Goal: Task Accomplishment & Management: Use online tool/utility

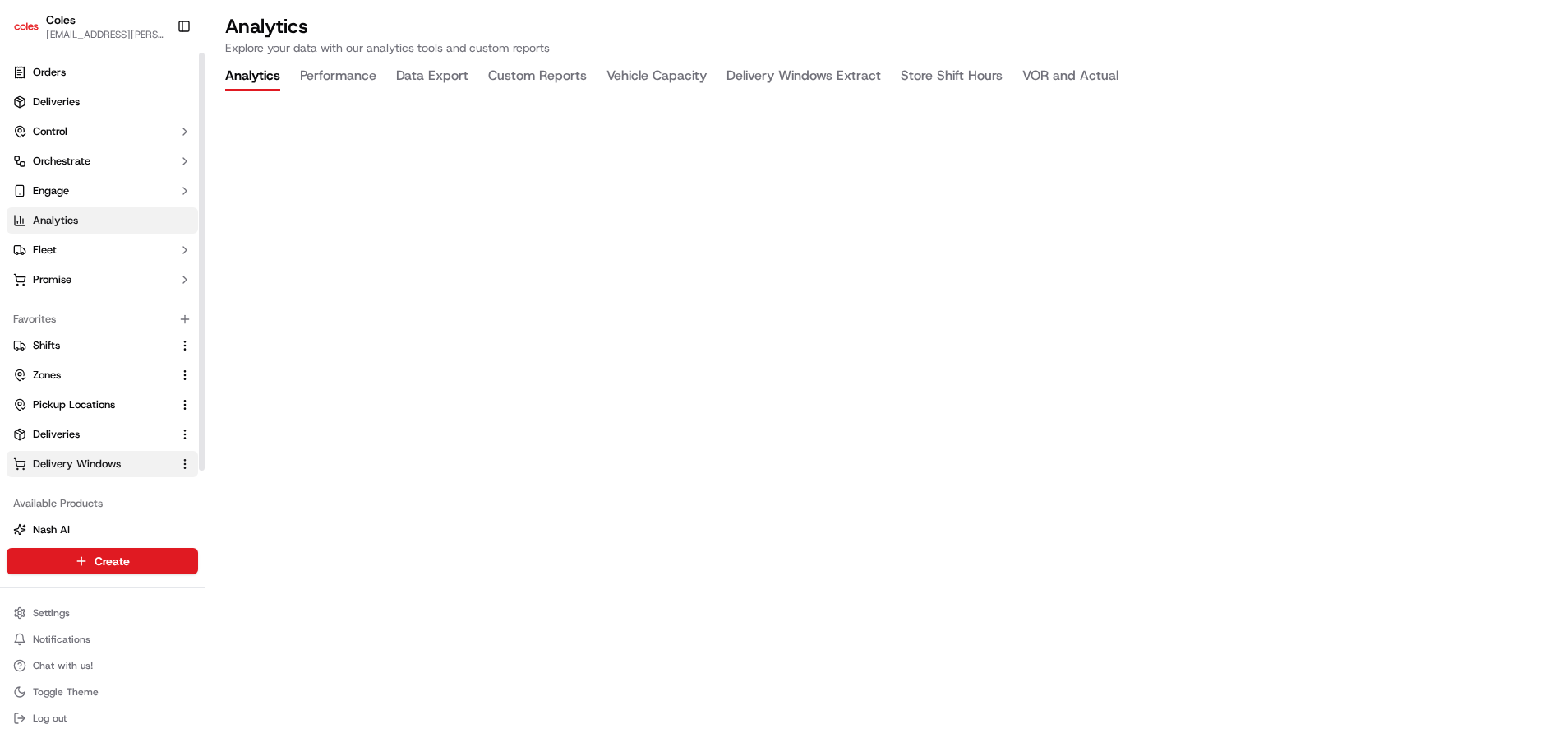
click at [73, 469] on span "Delivery Windows" at bounding box center [76, 464] width 88 height 15
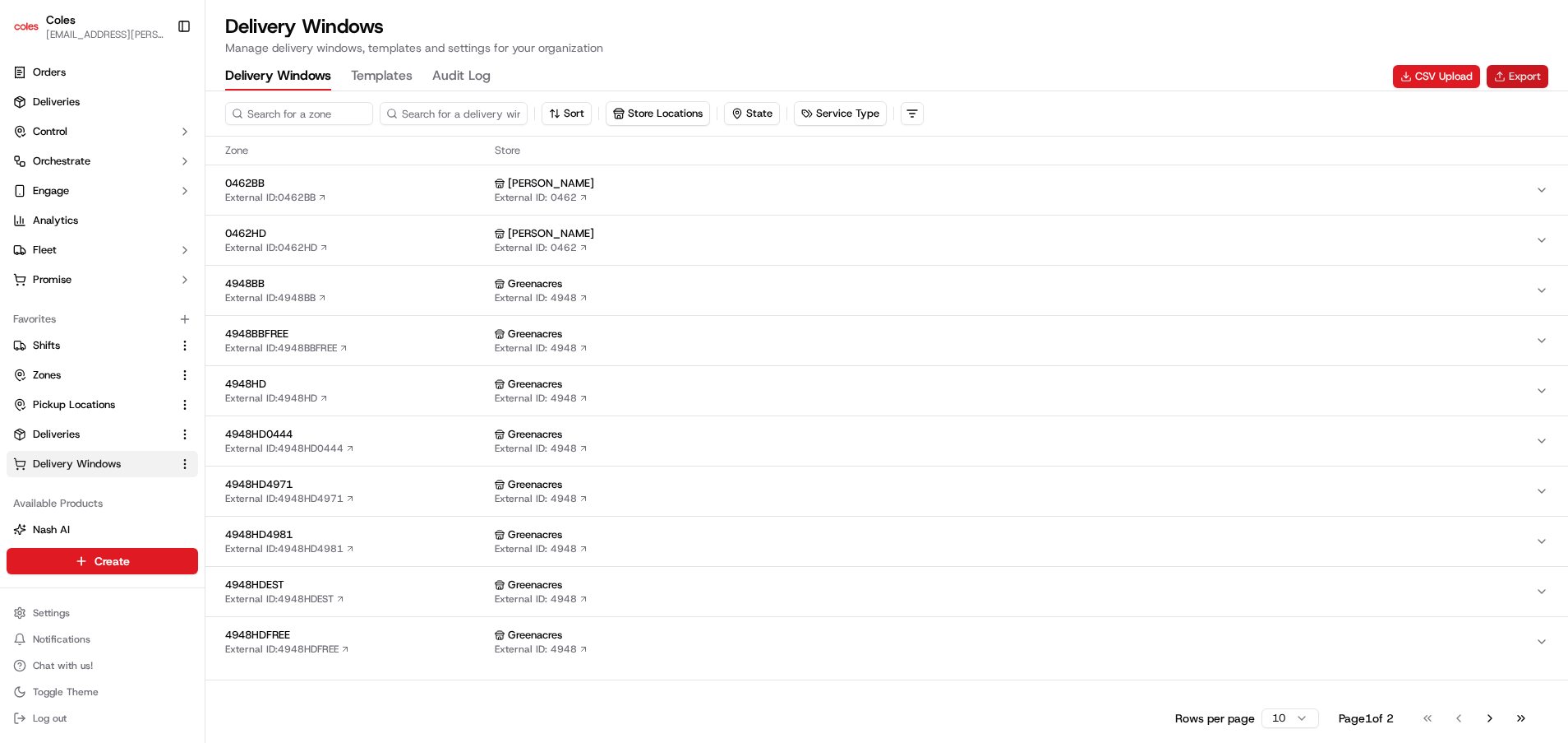
click at [1509, 79] on button "Export" at bounding box center [1518, 76] width 62 height 23
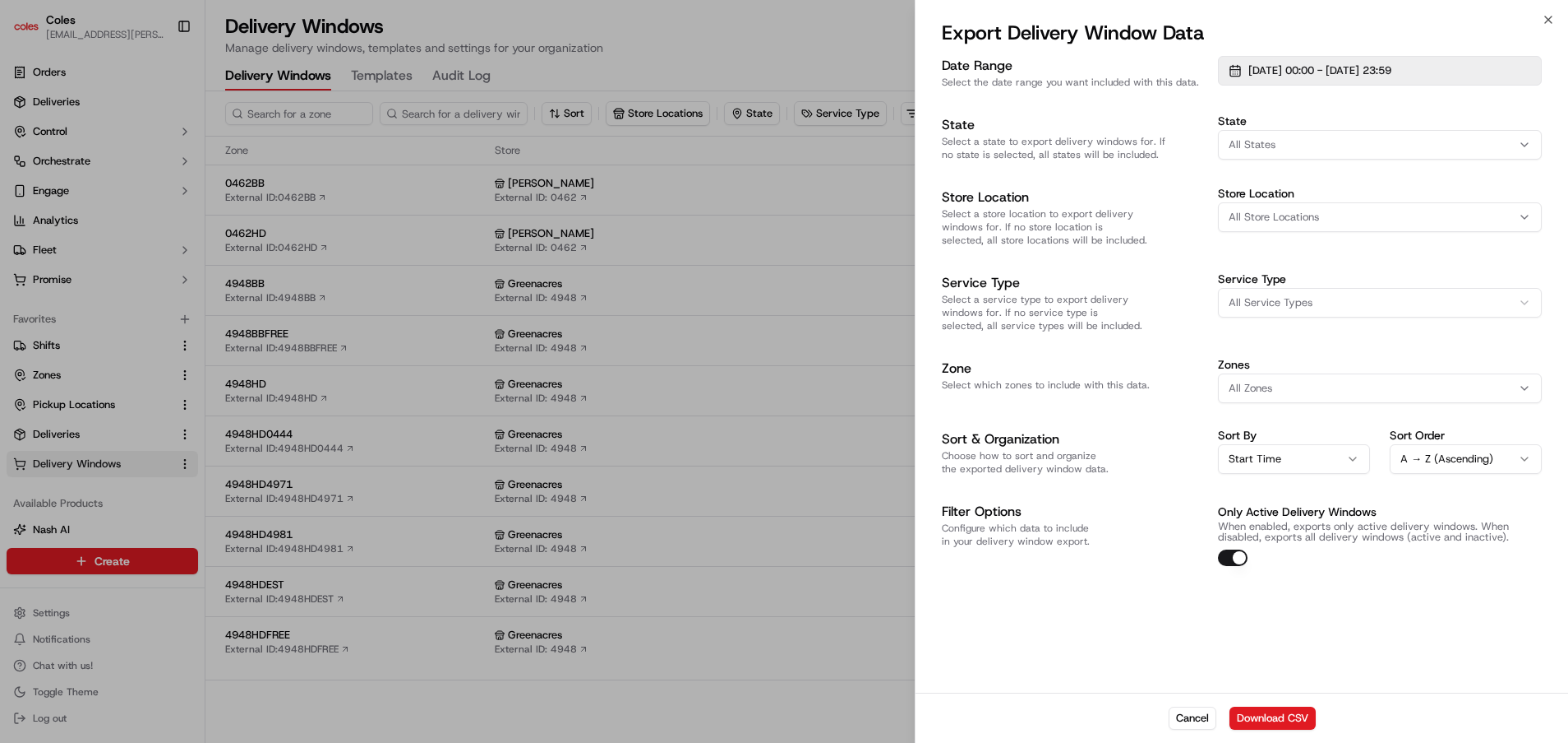
click at [1234, 72] on button "[DATE] 00:00 - [DATE] 23:59" at bounding box center [1380, 71] width 323 height 30
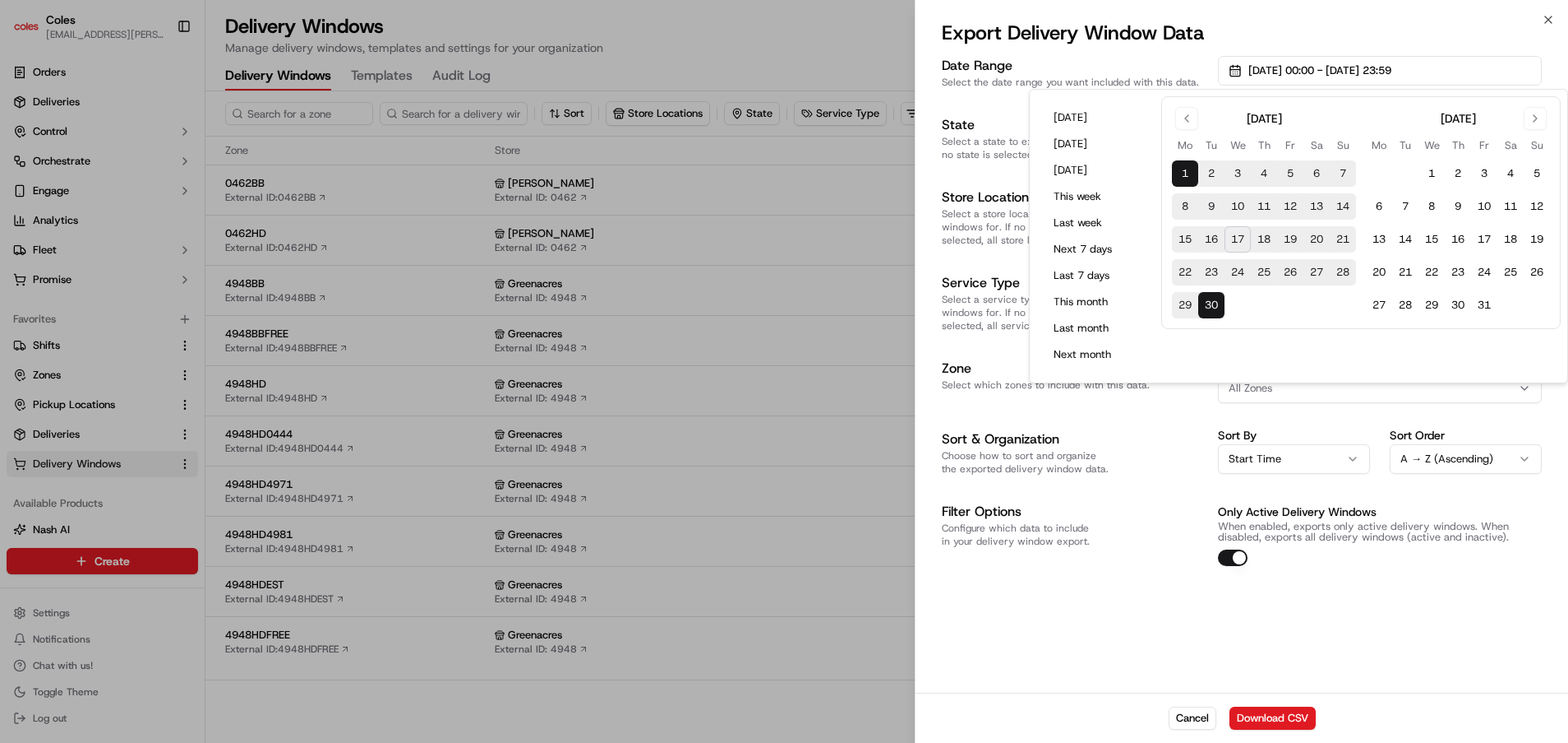
click at [1267, 246] on button "18" at bounding box center [1263, 239] width 27 height 27
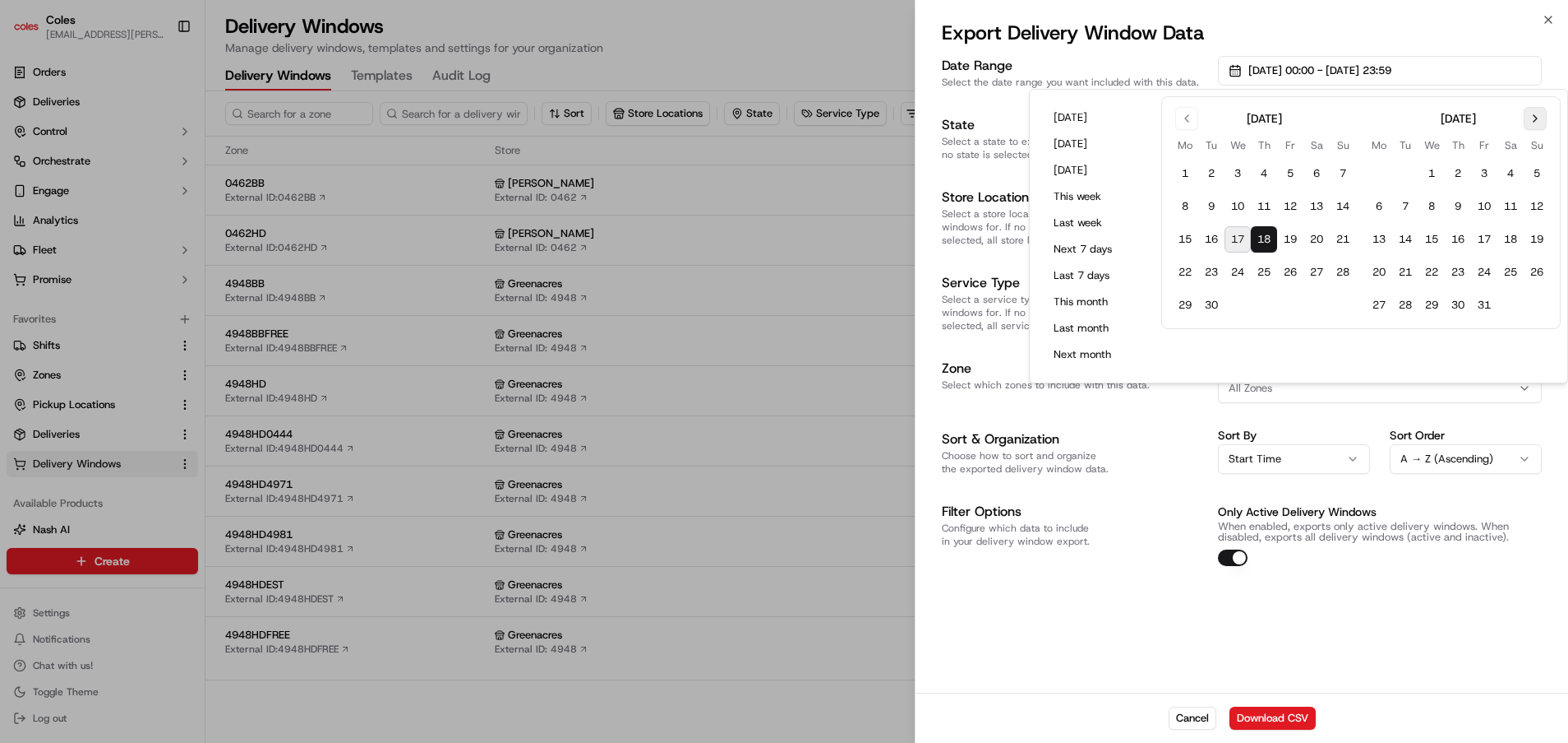
click at [1539, 117] on button "Go to next month" at bounding box center [1534, 117] width 23 height 23
click at [1537, 313] on button "30" at bounding box center [1536, 305] width 27 height 27
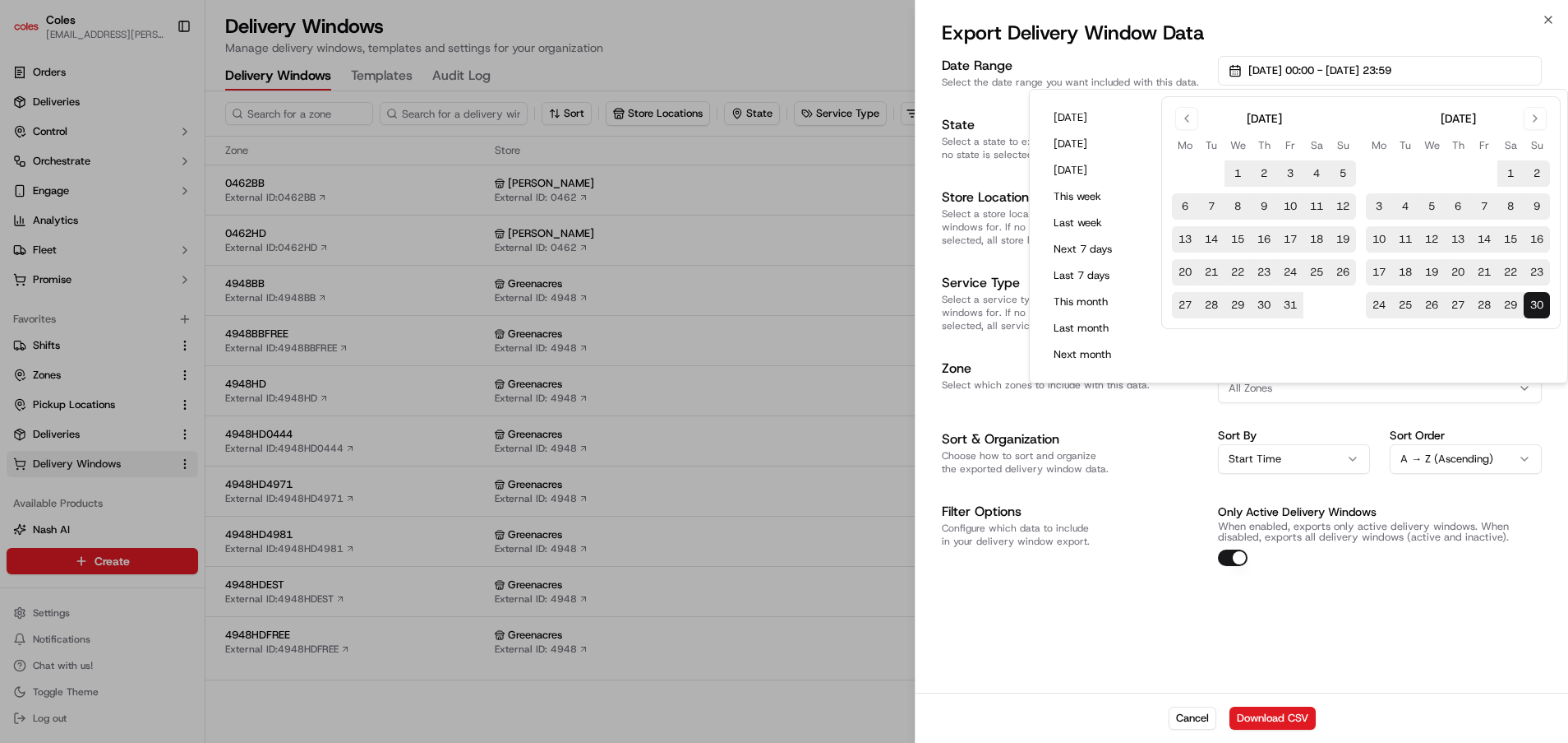
click at [1152, 622] on div "Date Range Select the date range you want included with this data. [DATE] 00:00…" at bounding box center [1242, 372] width 653 height 639
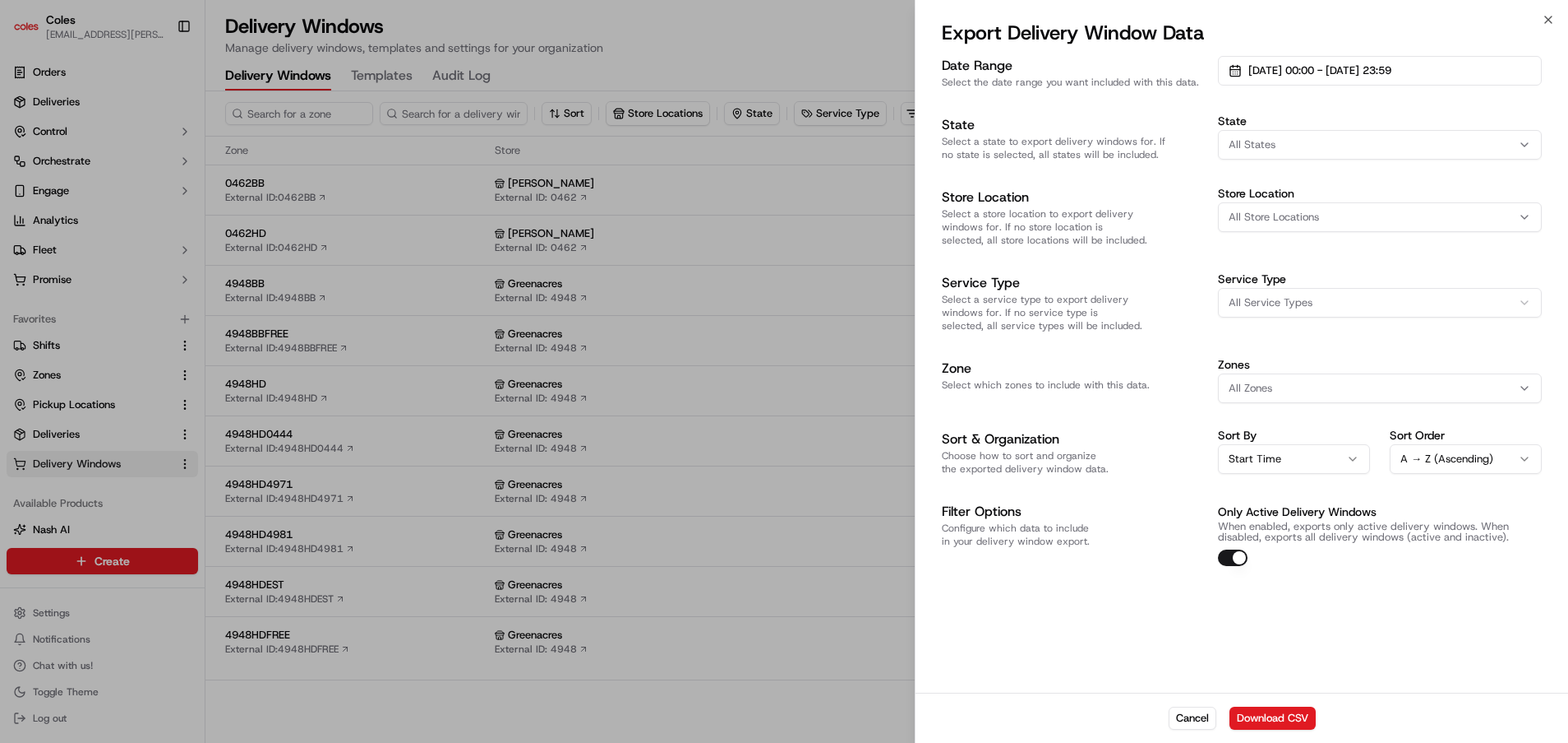
click at [1275, 146] on div "All States" at bounding box center [1380, 144] width 316 height 15
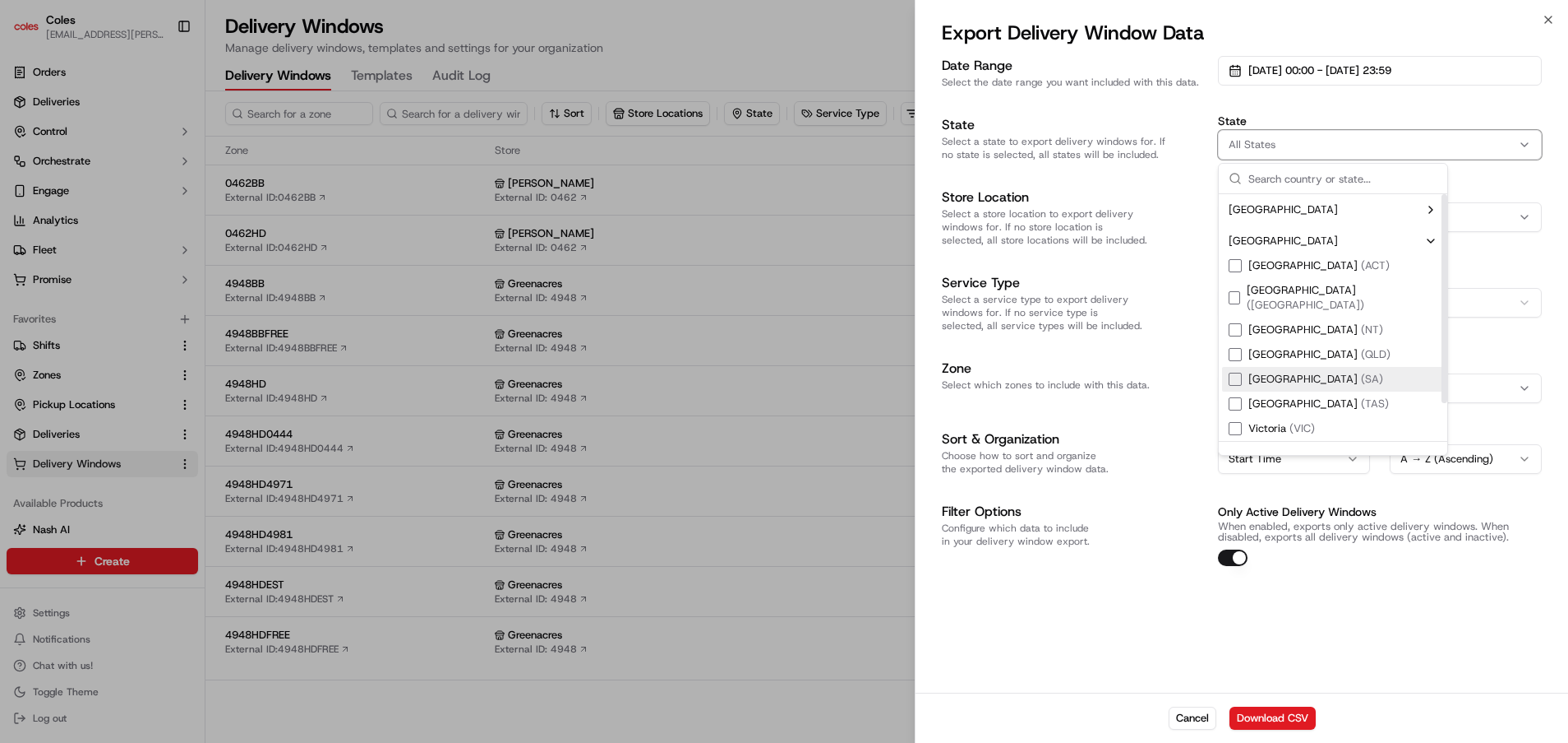
click at [1242, 372] on div "[GEOGRAPHIC_DATA] ( [GEOGRAPHIC_DATA] )" at bounding box center [1306, 379] width 155 height 15
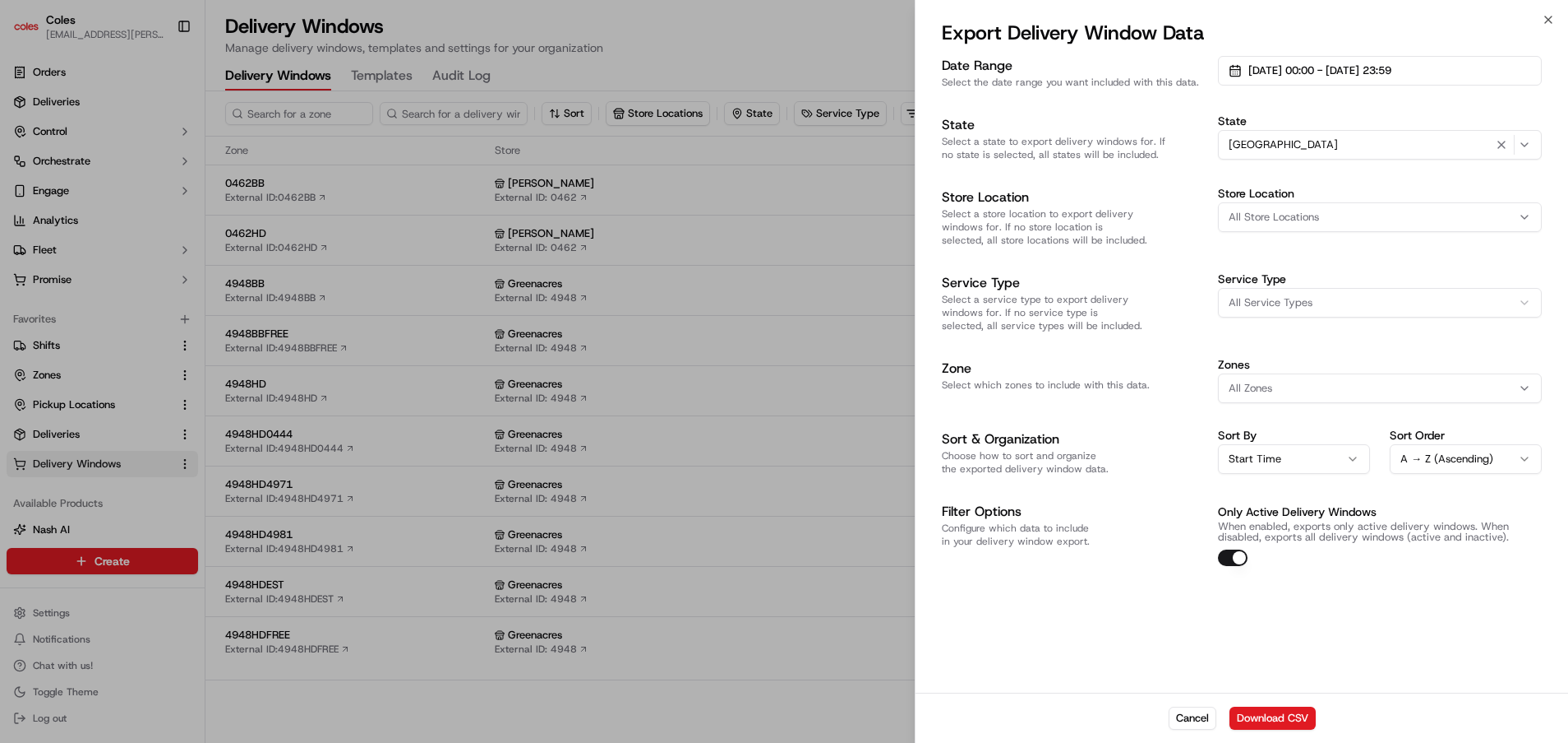
click at [1263, 223] on span "All Store Locations" at bounding box center [1274, 217] width 91 height 15
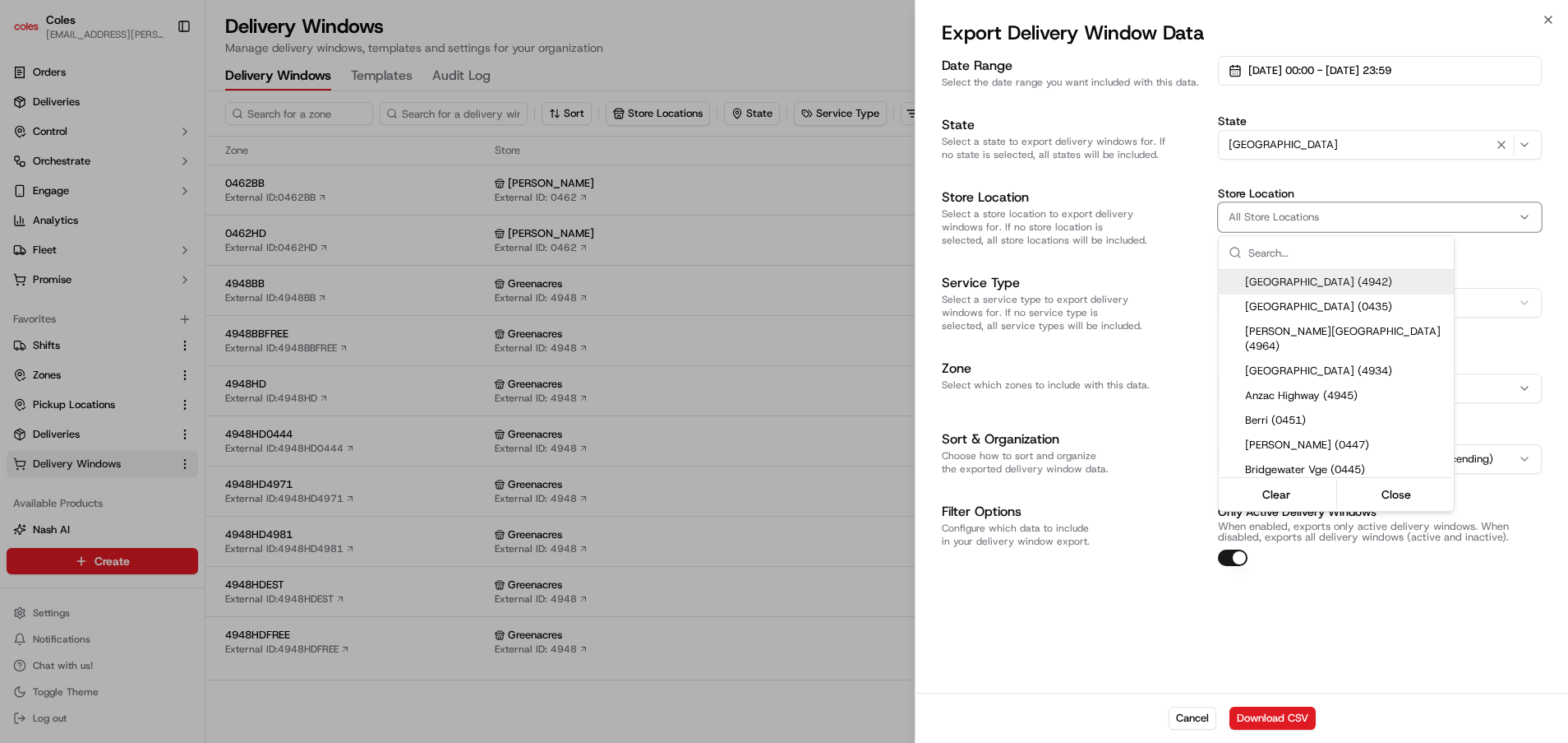
click at [1284, 218] on div at bounding box center [784, 371] width 1568 height 743
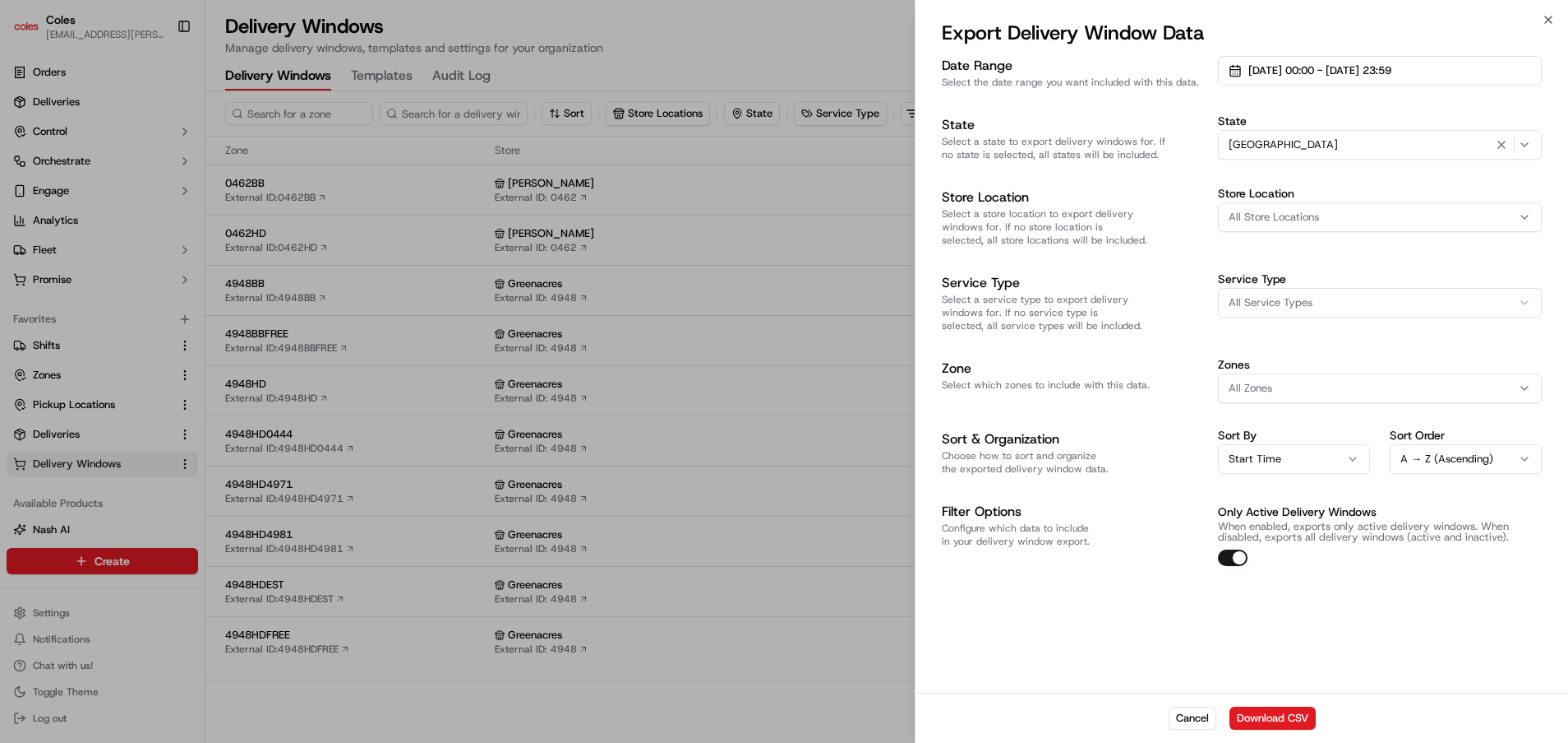
click at [1273, 245] on div "Store Location All Store Locations" at bounding box center [1380, 217] width 323 height 59
click at [1267, 220] on span "All Store Locations" at bounding box center [1274, 217] width 91 height 15
type input "462"
click at [1287, 275] on span "[PERSON_NAME] (0462)" at bounding box center [1346, 281] width 202 height 15
click at [1162, 561] on div at bounding box center [784, 371] width 1568 height 743
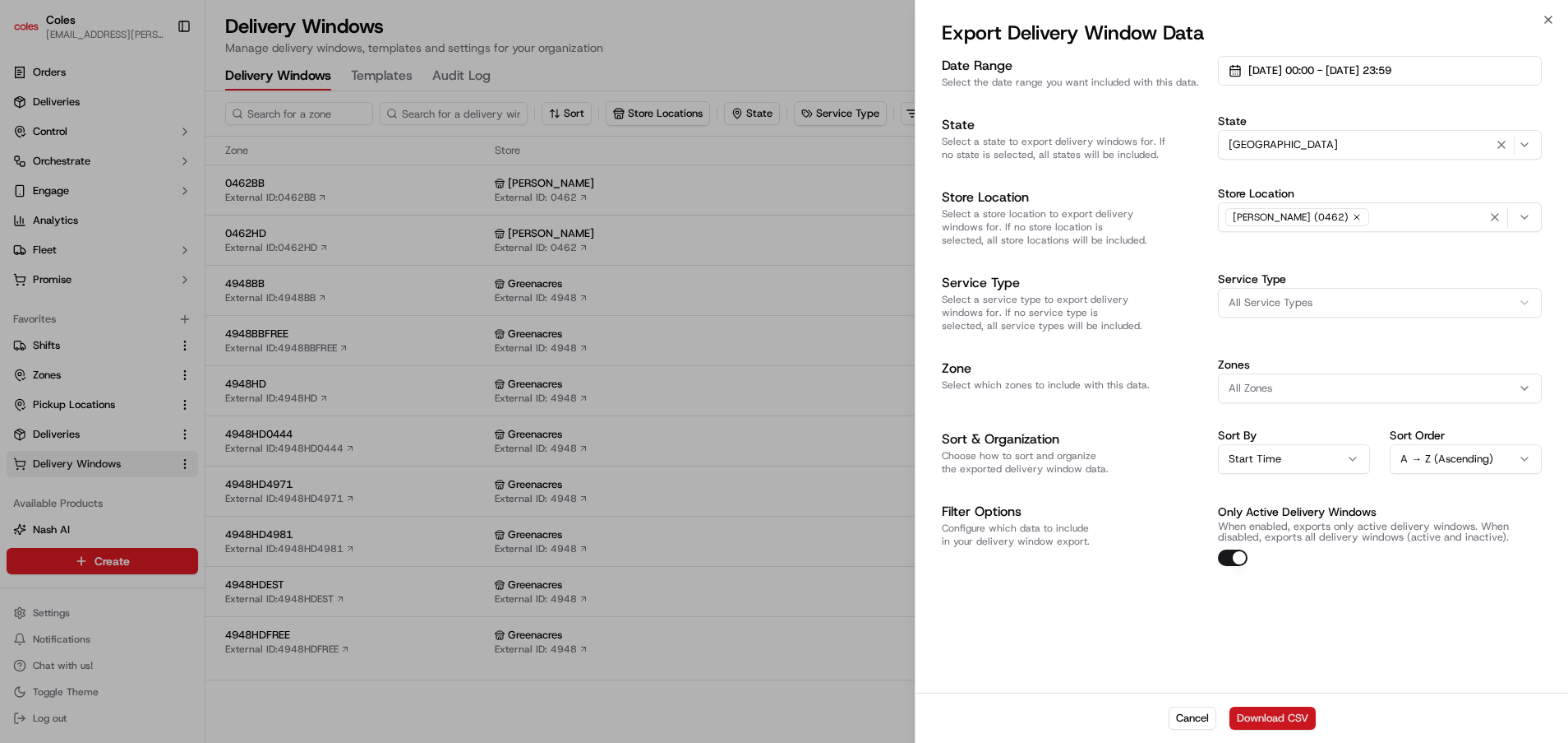
click at [1272, 714] on button "Download CSV" at bounding box center [1273, 717] width 87 height 23
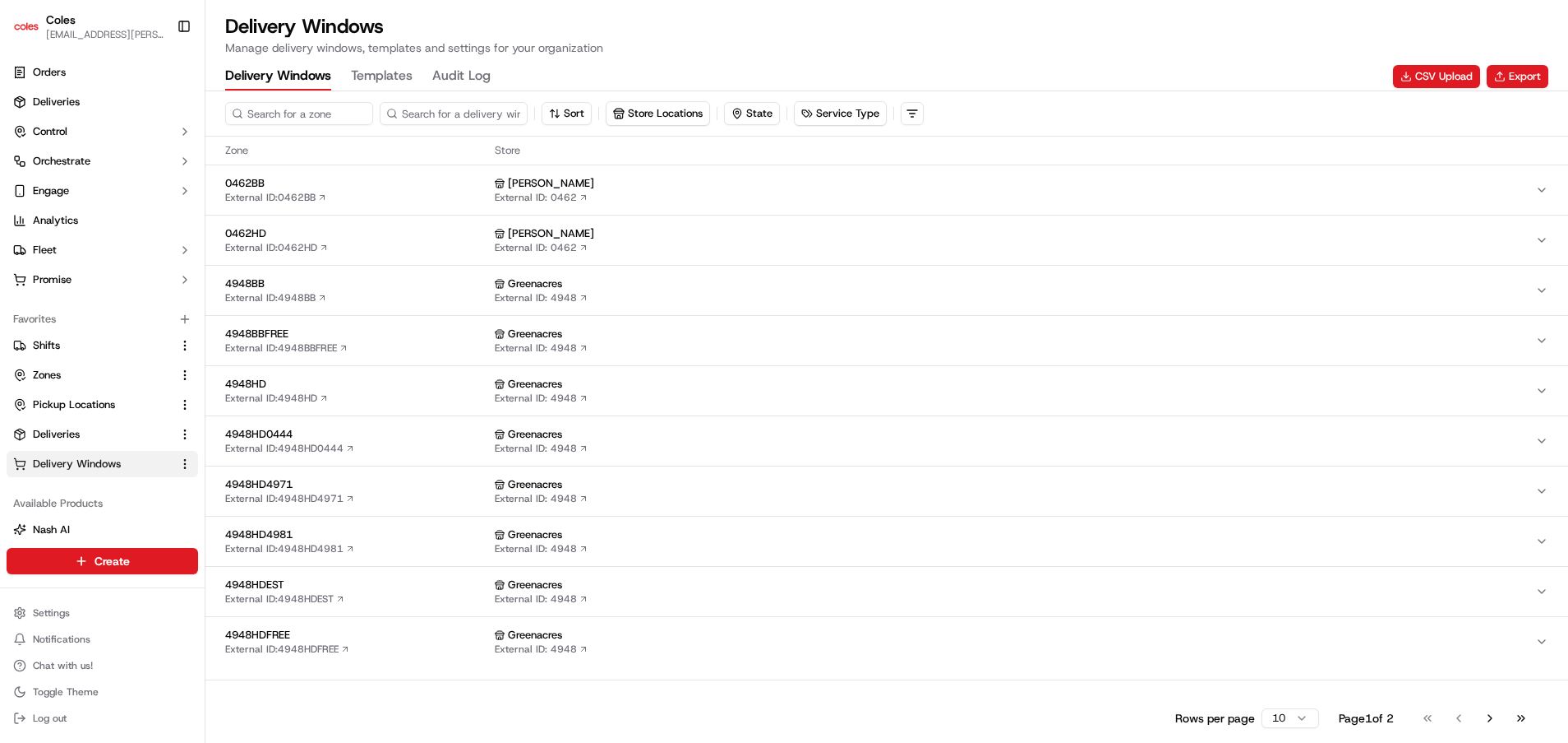
click at [1142, 388] on div "Greenacres" at bounding box center [1015, 384] width 1040 height 15
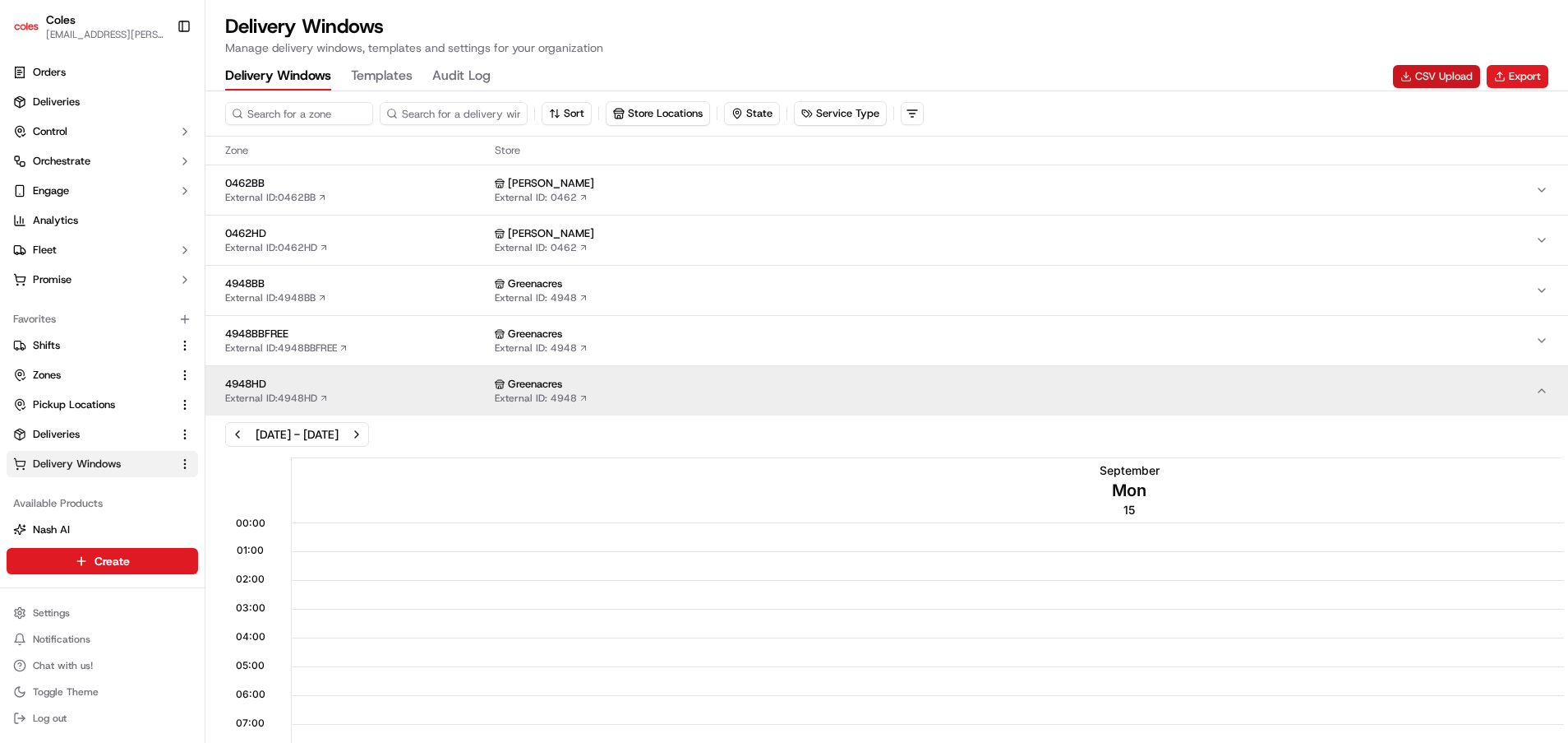
click at [1432, 68] on button "CSV Upload" at bounding box center [1437, 76] width 87 height 23
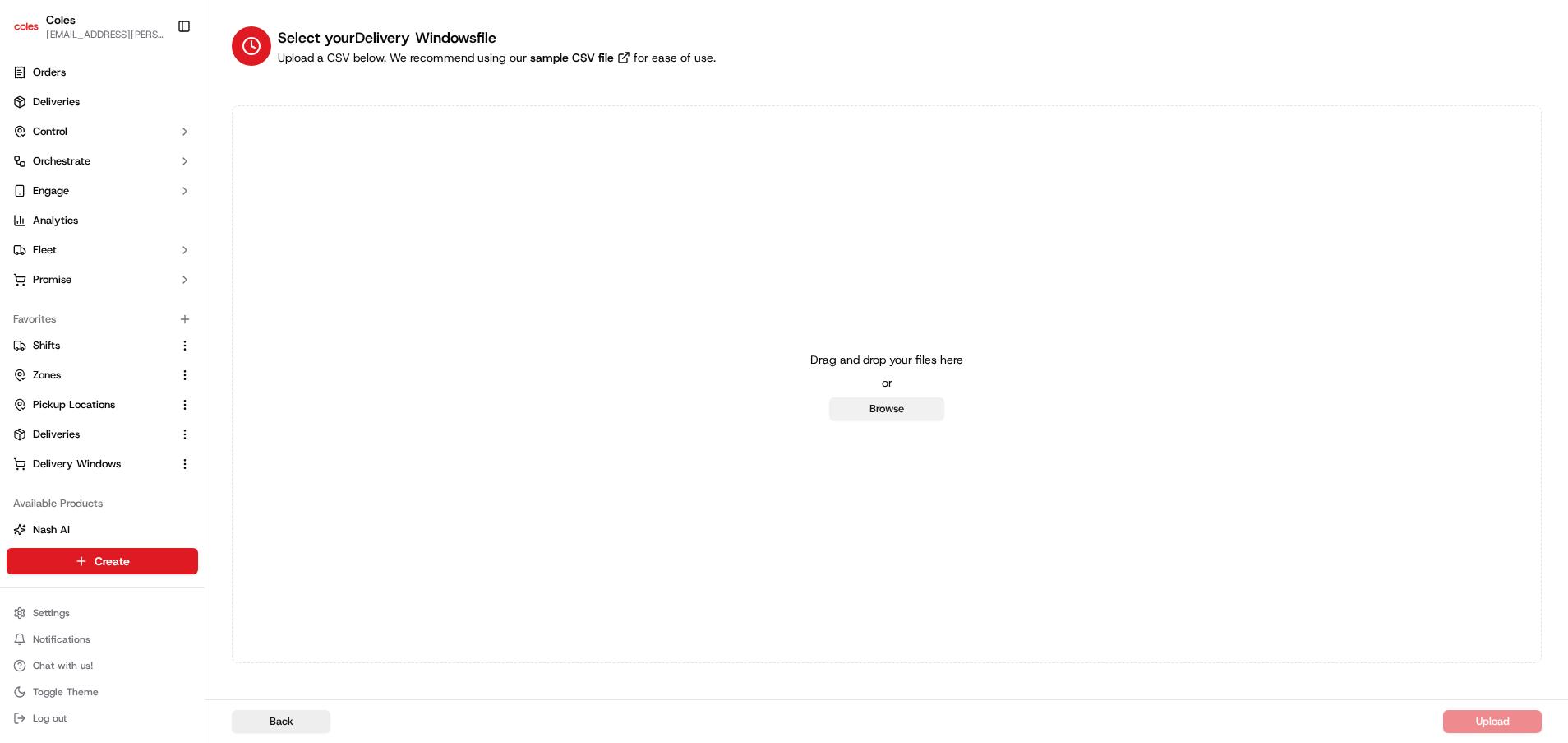
click at [931, 401] on button "Browse" at bounding box center [887, 409] width 115 height 23
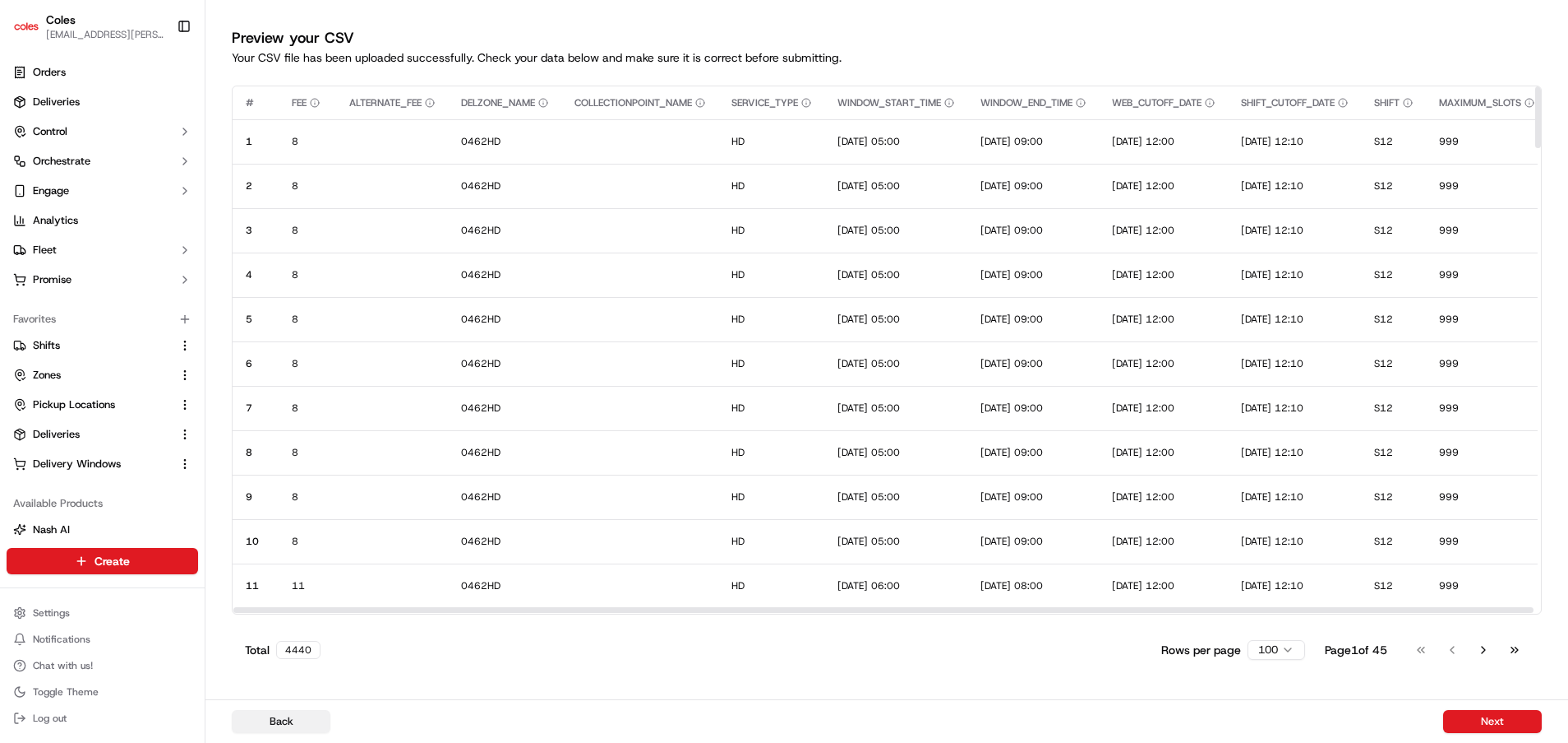
click at [280, 717] on button "Back" at bounding box center [281, 720] width 99 height 23
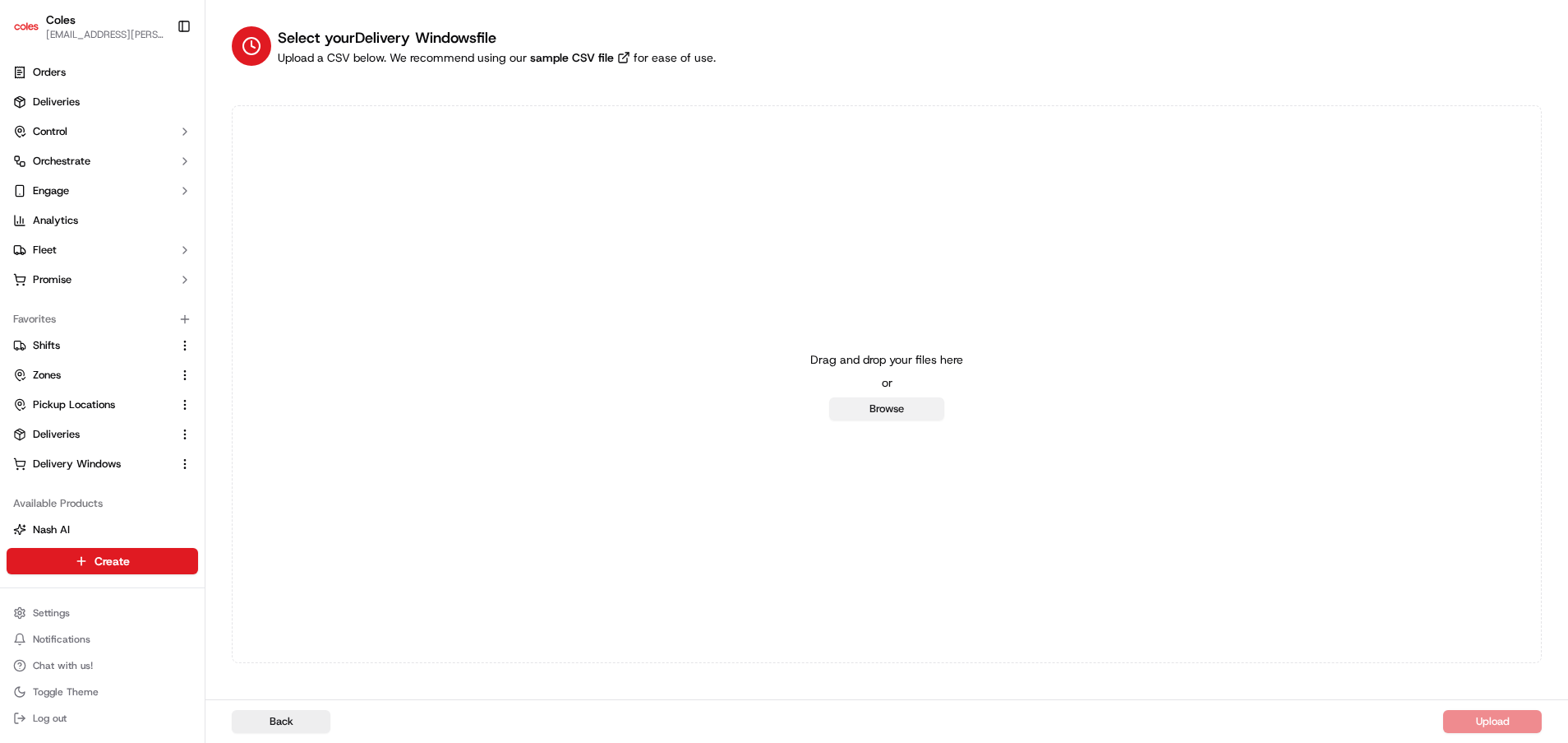
click at [891, 411] on button "Browse" at bounding box center [887, 409] width 115 height 23
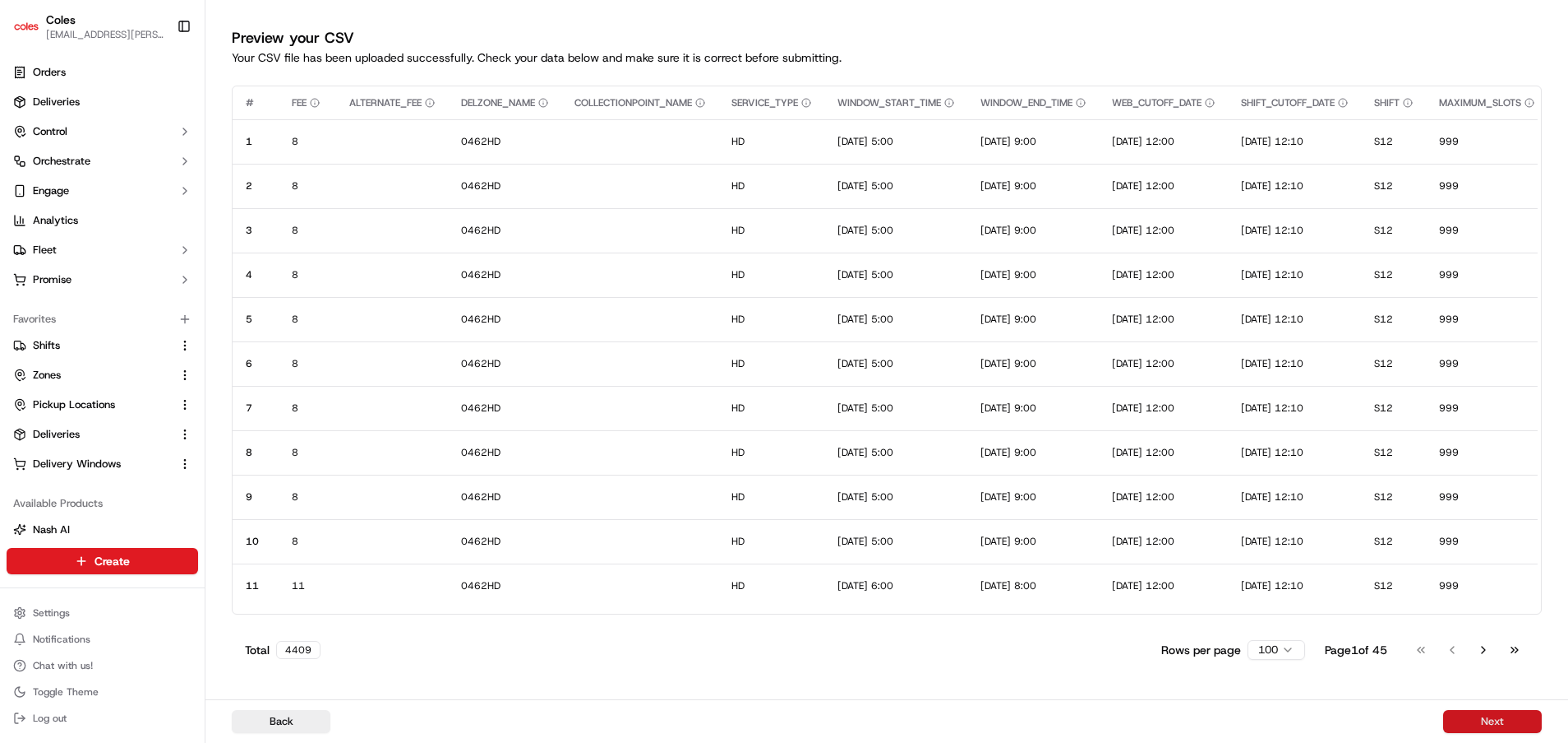
click at [1476, 709] on button "Next" at bounding box center [1492, 720] width 99 height 23
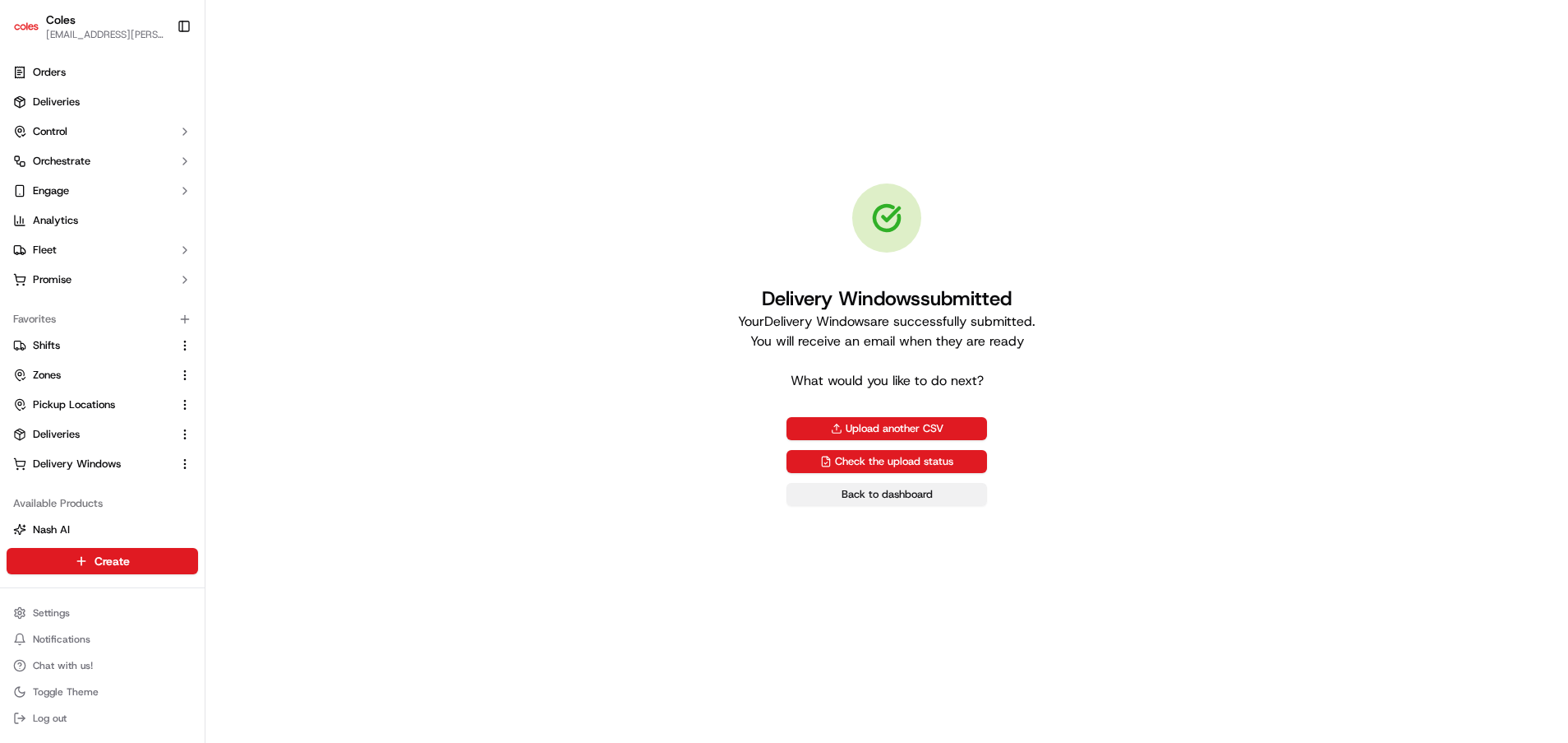
click at [933, 501] on link "Back to dashboard" at bounding box center [887, 493] width 200 height 23
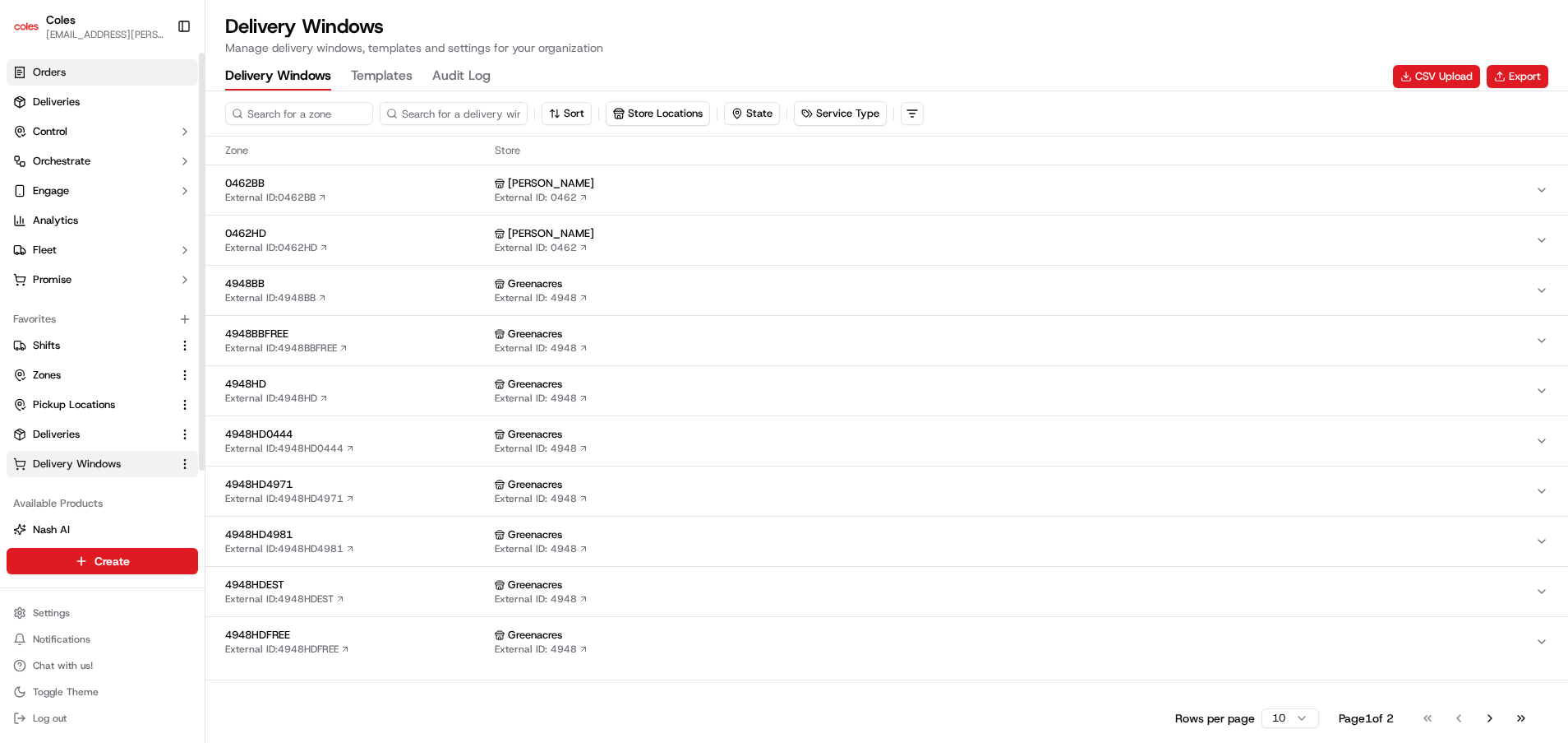
click at [36, 69] on span "Orders" at bounding box center [48, 72] width 33 height 15
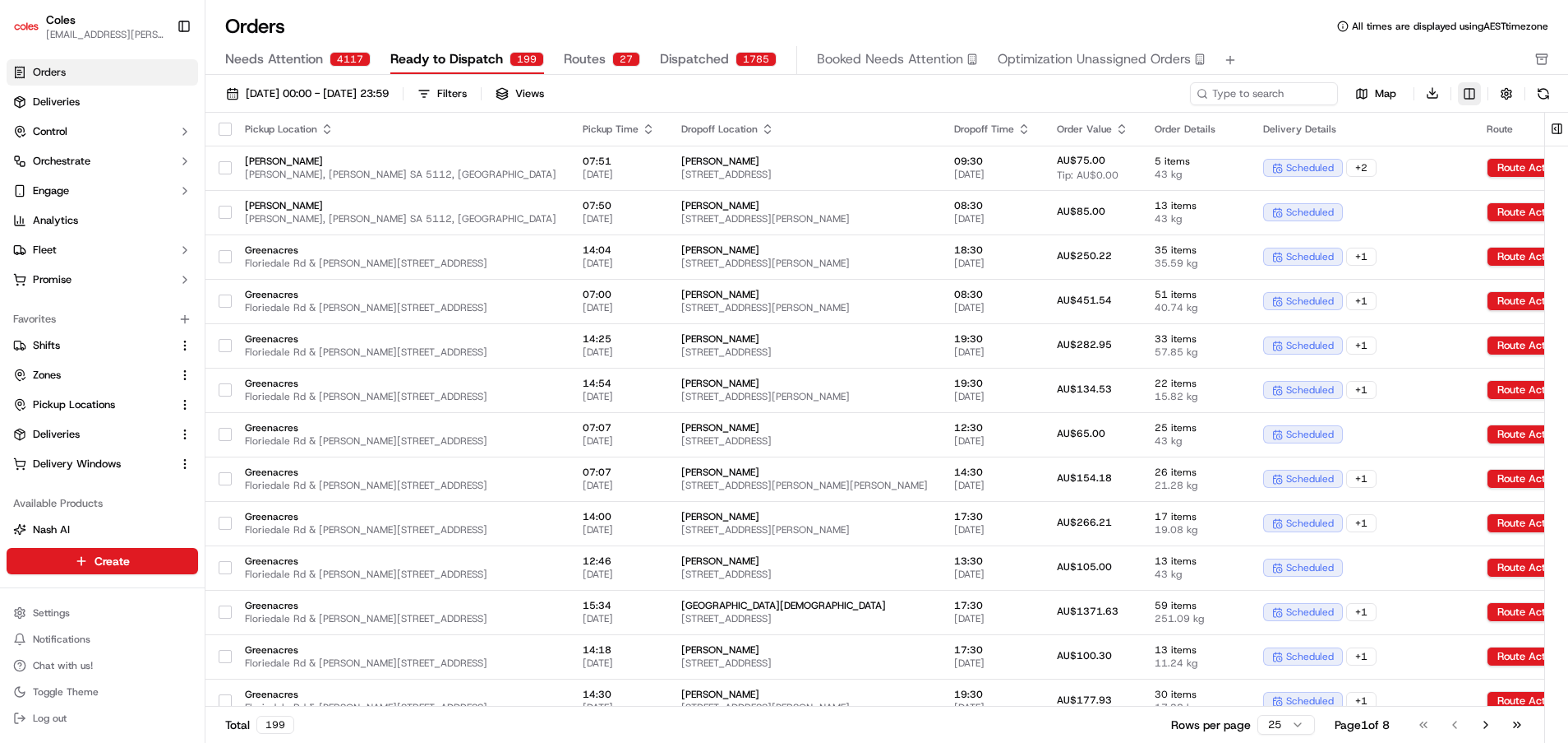
click at [1473, 93] on html "Coles [EMAIL_ADDRESS][PERSON_NAME][PERSON_NAME][DOMAIN_NAME] Toggle Sidebar Ord…" at bounding box center [784, 371] width 1568 height 743
click at [1561, 119] on html "Coles [EMAIL_ADDRESS][PERSON_NAME][PERSON_NAME][DOMAIN_NAME] Toggle Sidebar Ord…" at bounding box center [784, 371] width 1568 height 743
click at [1561, 124] on button at bounding box center [1557, 128] width 28 height 33
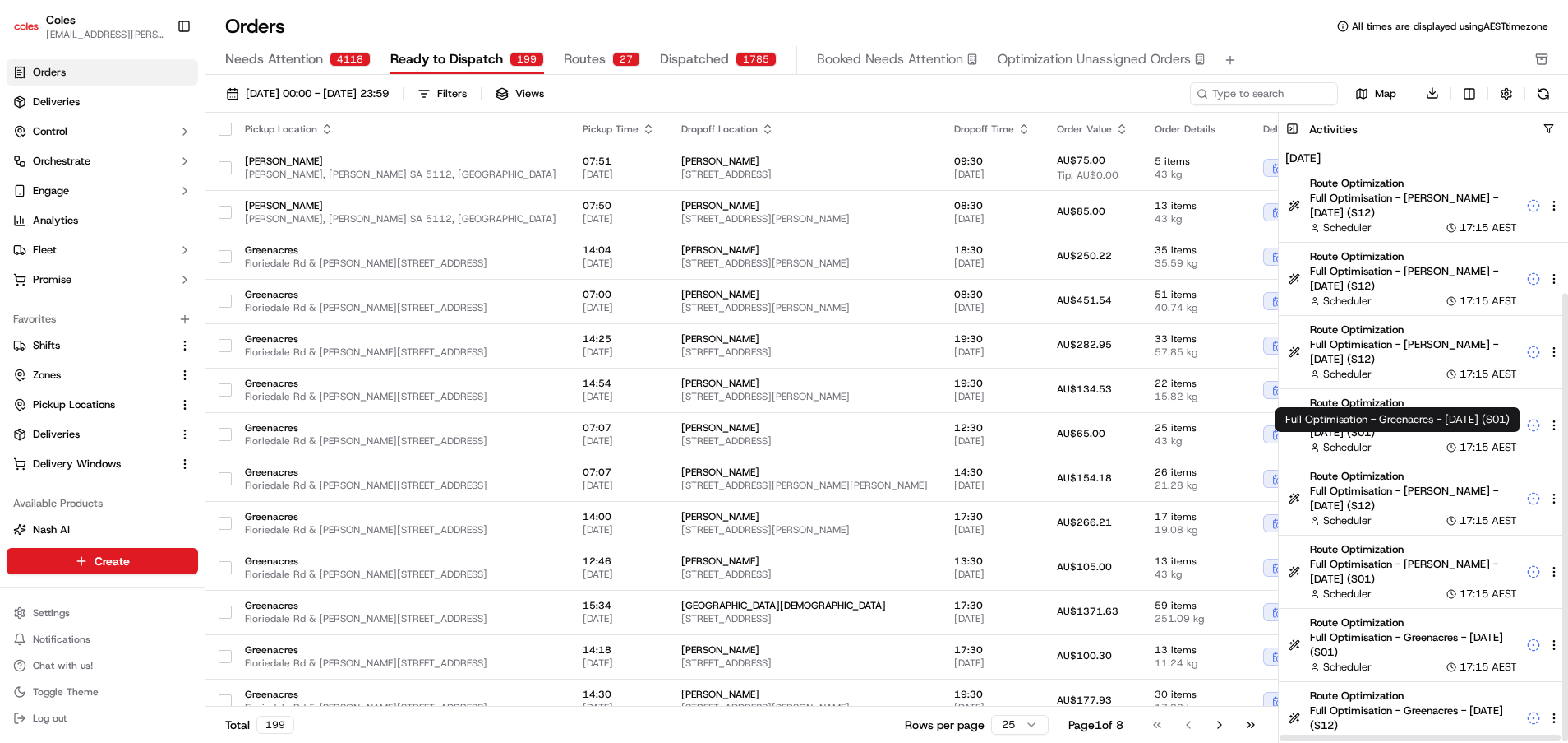
scroll to position [195, 0]
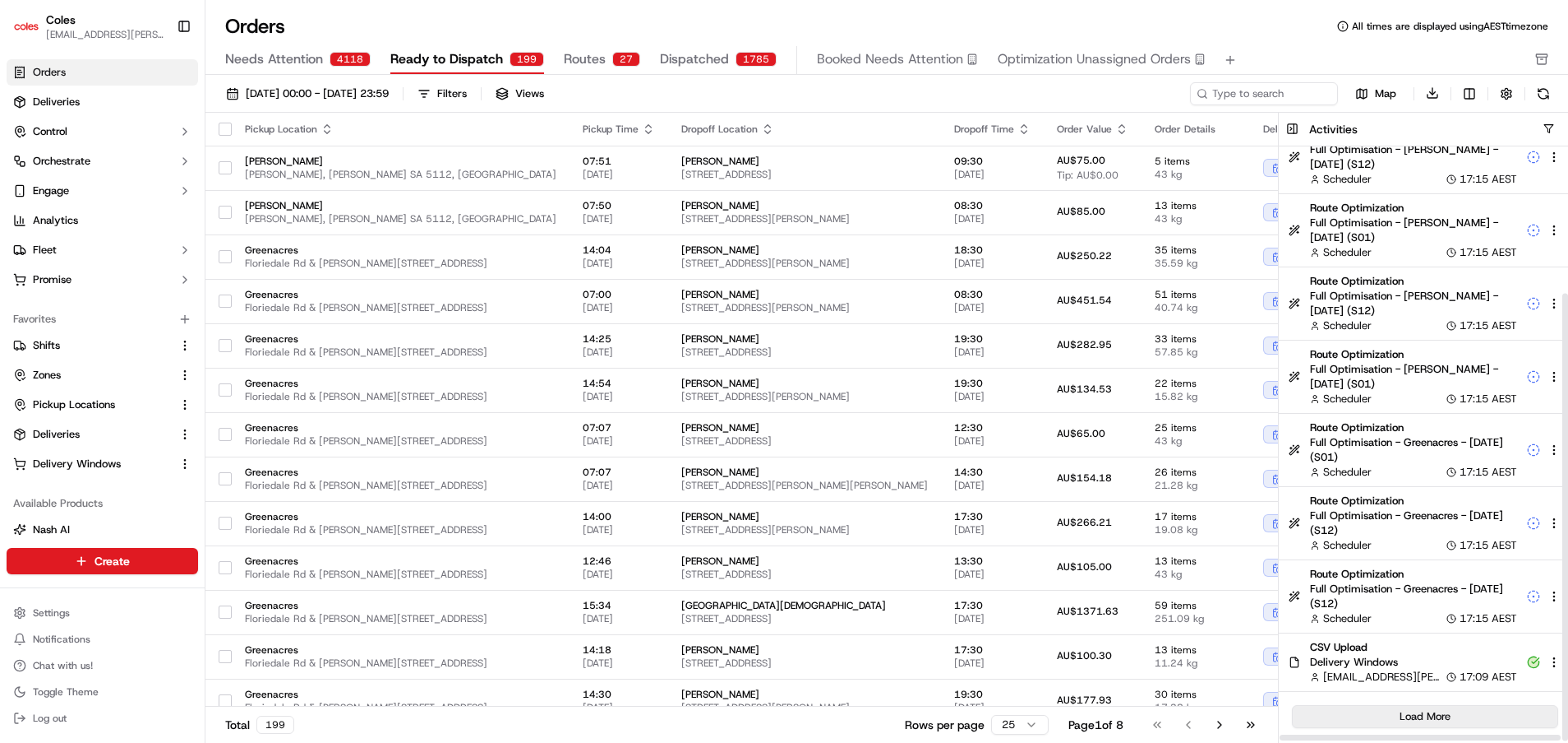
click at [1428, 708] on button "Load More" at bounding box center [1425, 715] width 266 height 23
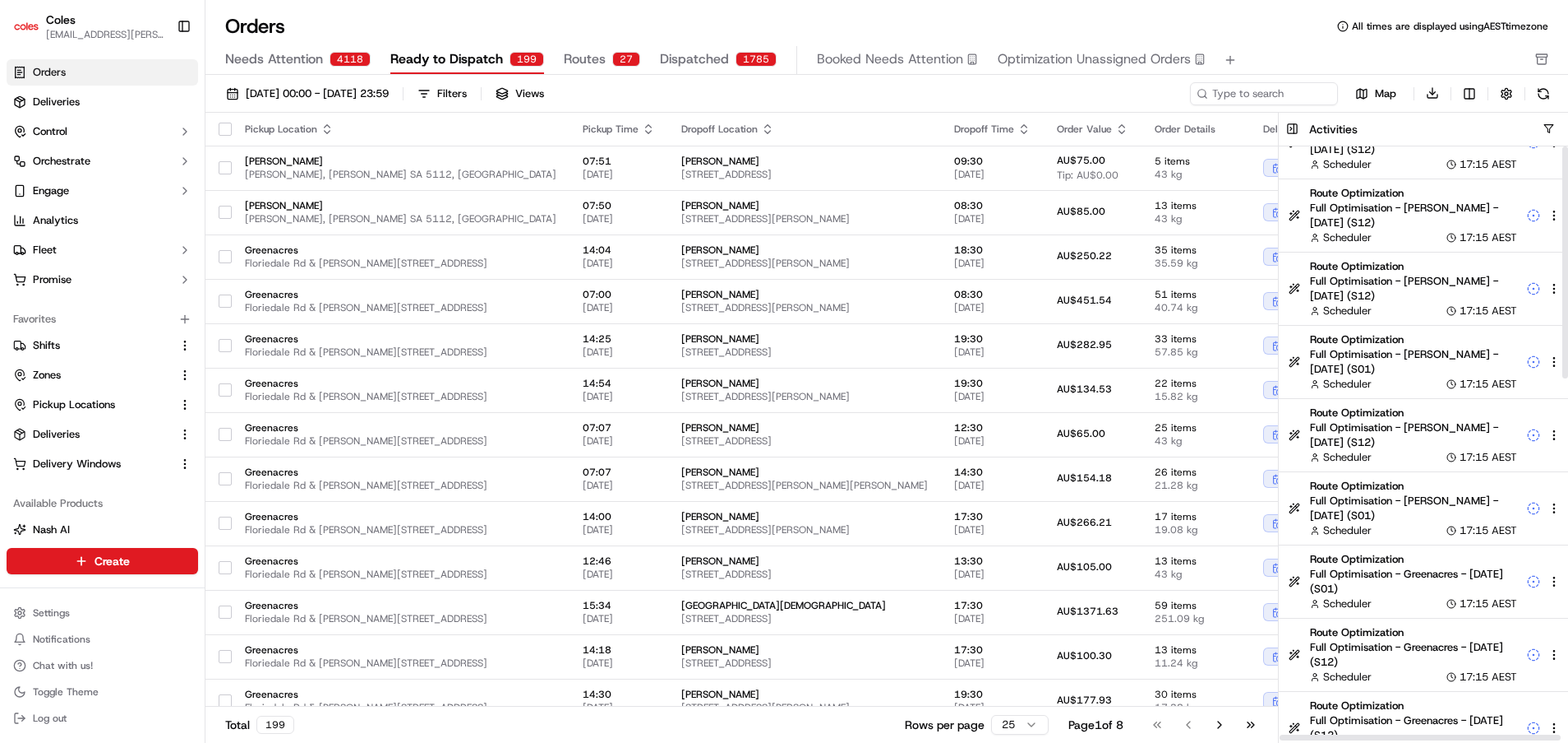
scroll to position [0, 0]
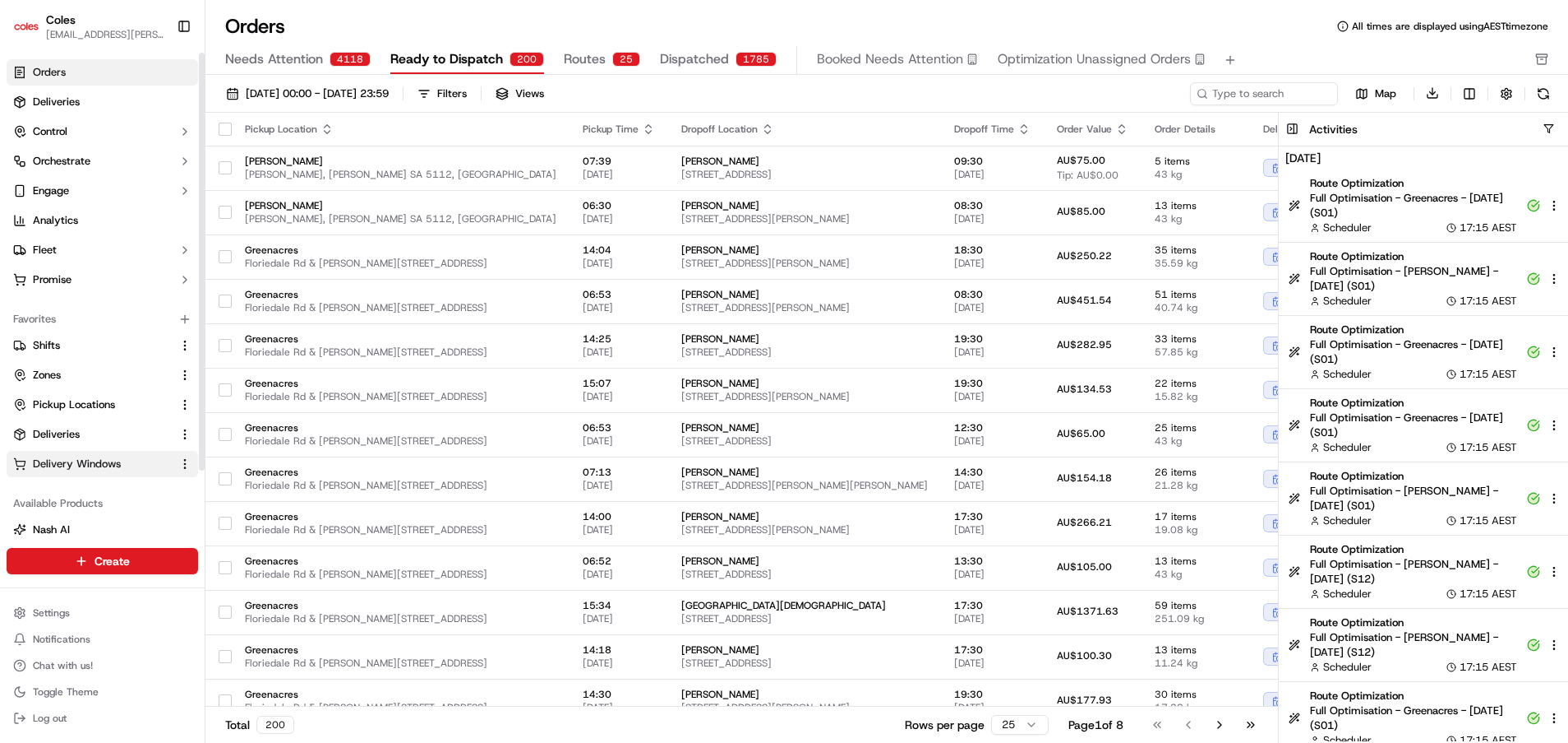
click at [112, 466] on span "Delivery Windows" at bounding box center [76, 464] width 88 height 15
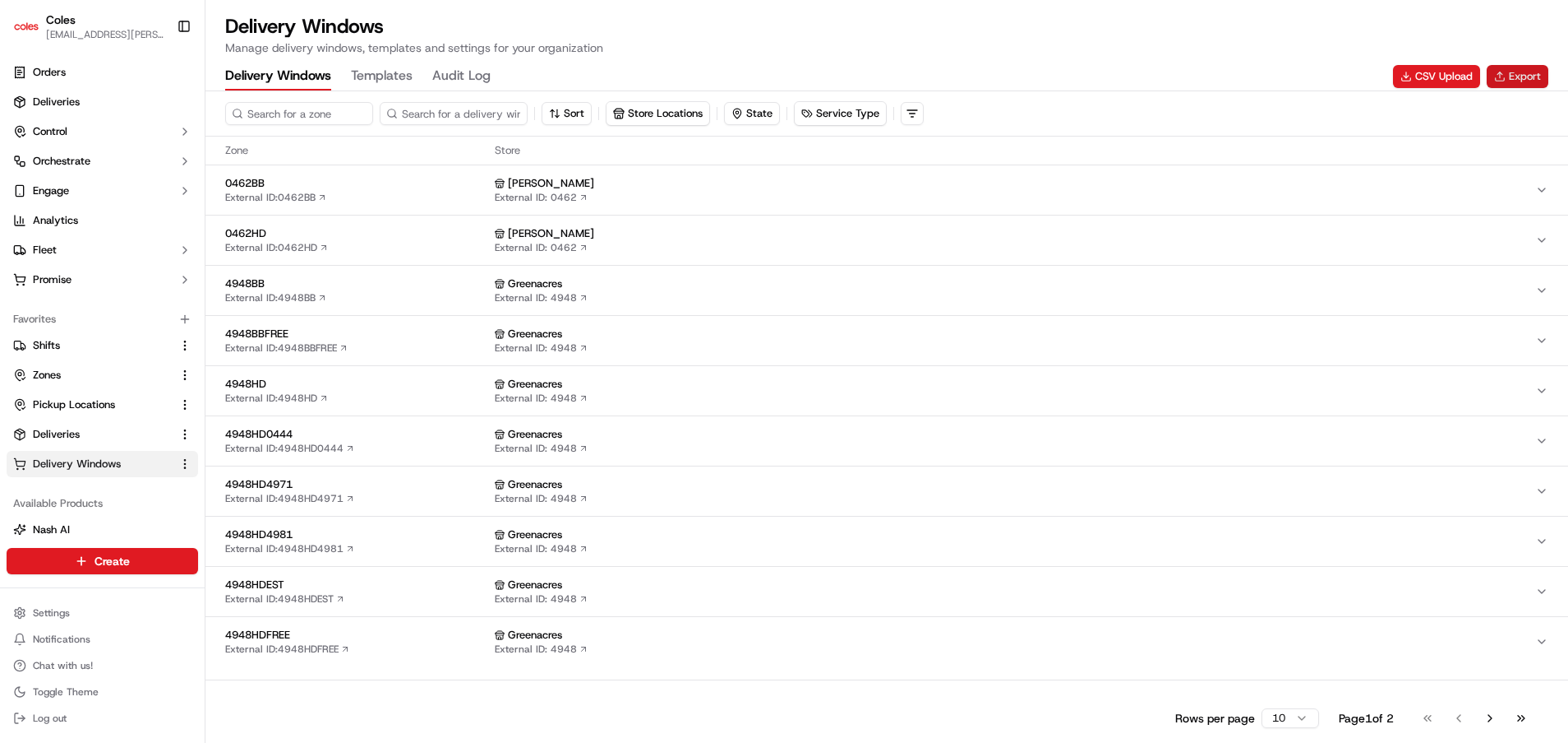
click at [1507, 77] on button "Export" at bounding box center [1518, 76] width 62 height 23
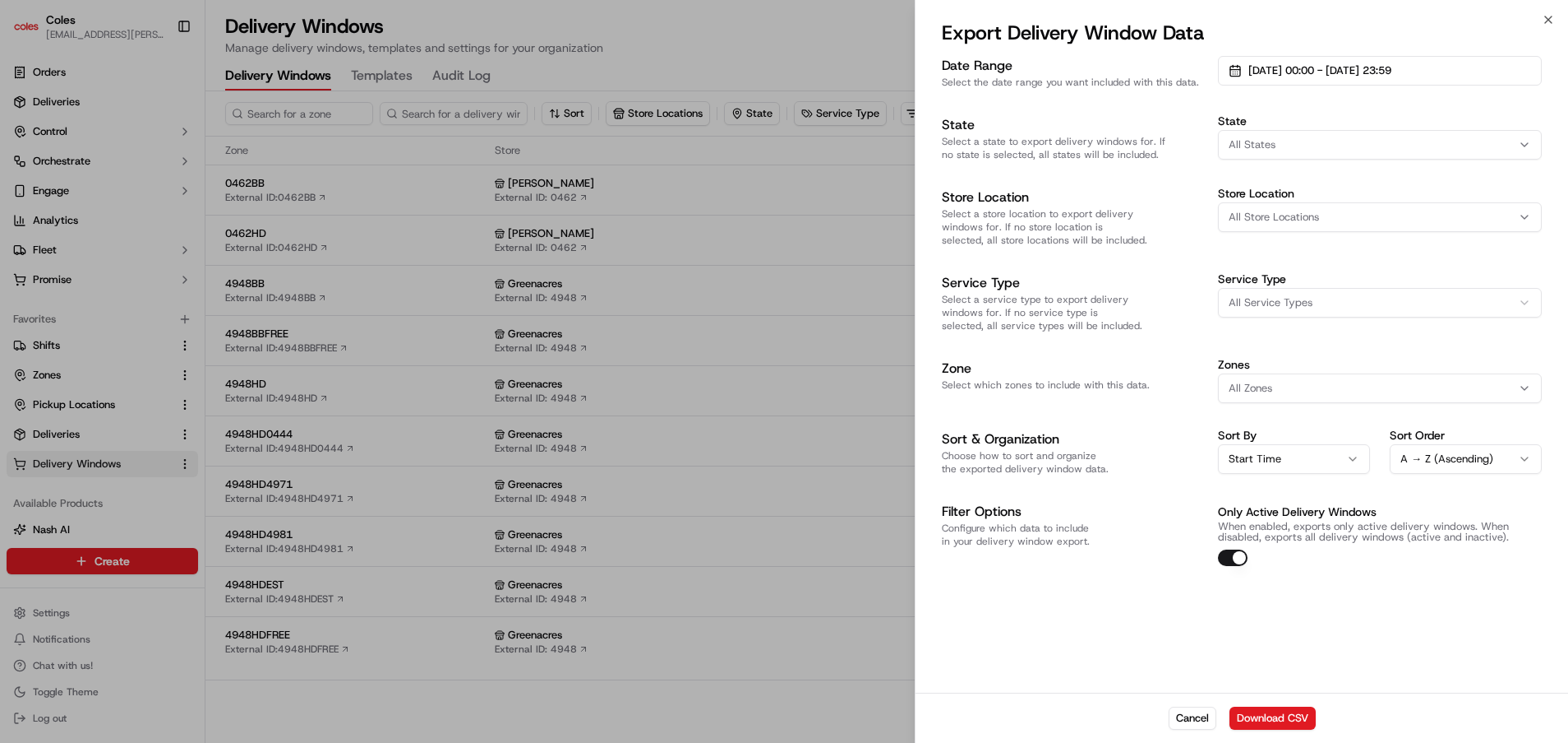
click at [1379, 157] on button "All States" at bounding box center [1380, 145] width 323 height 30
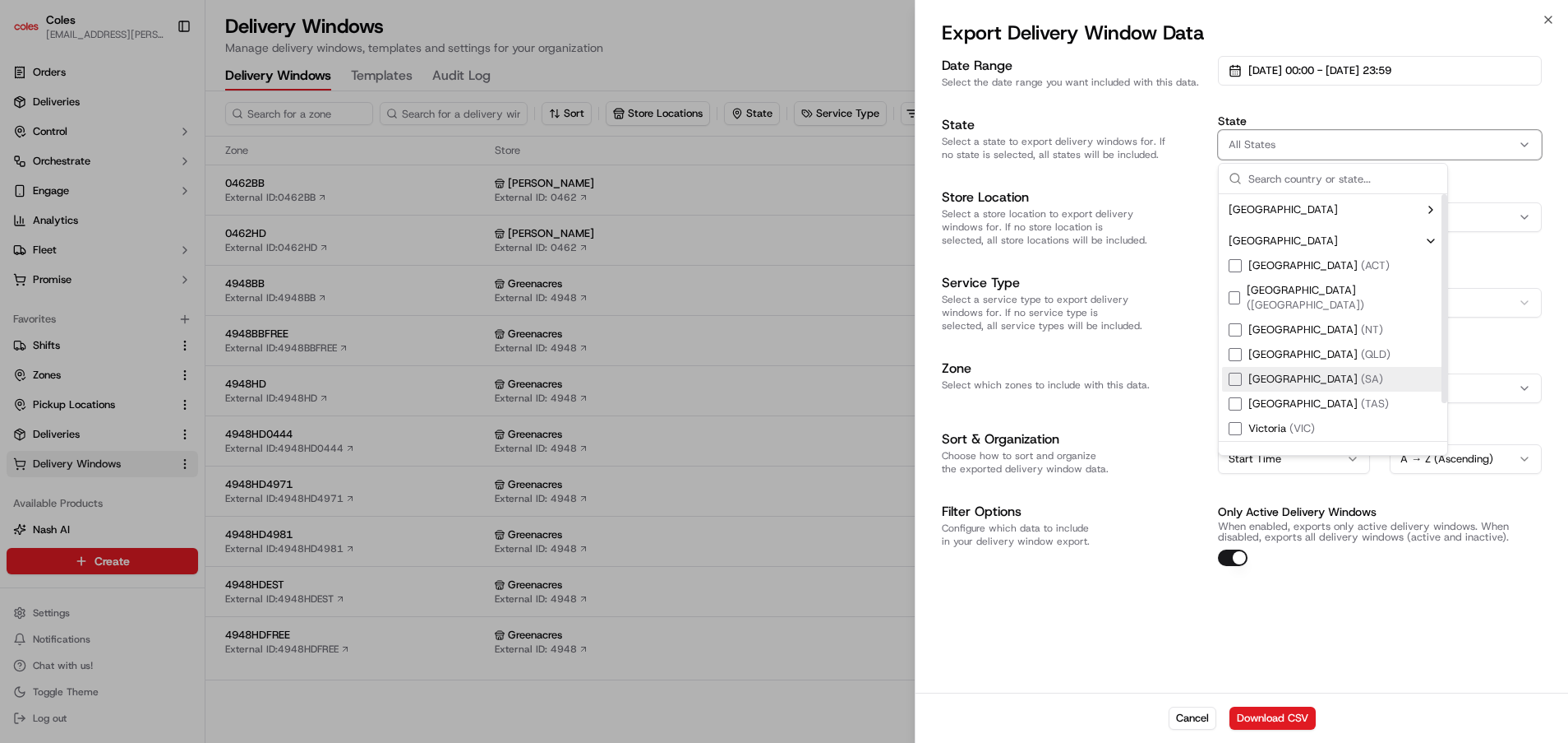
click at [1241, 373] on div "Suggestions" at bounding box center [1235, 379] width 13 height 13
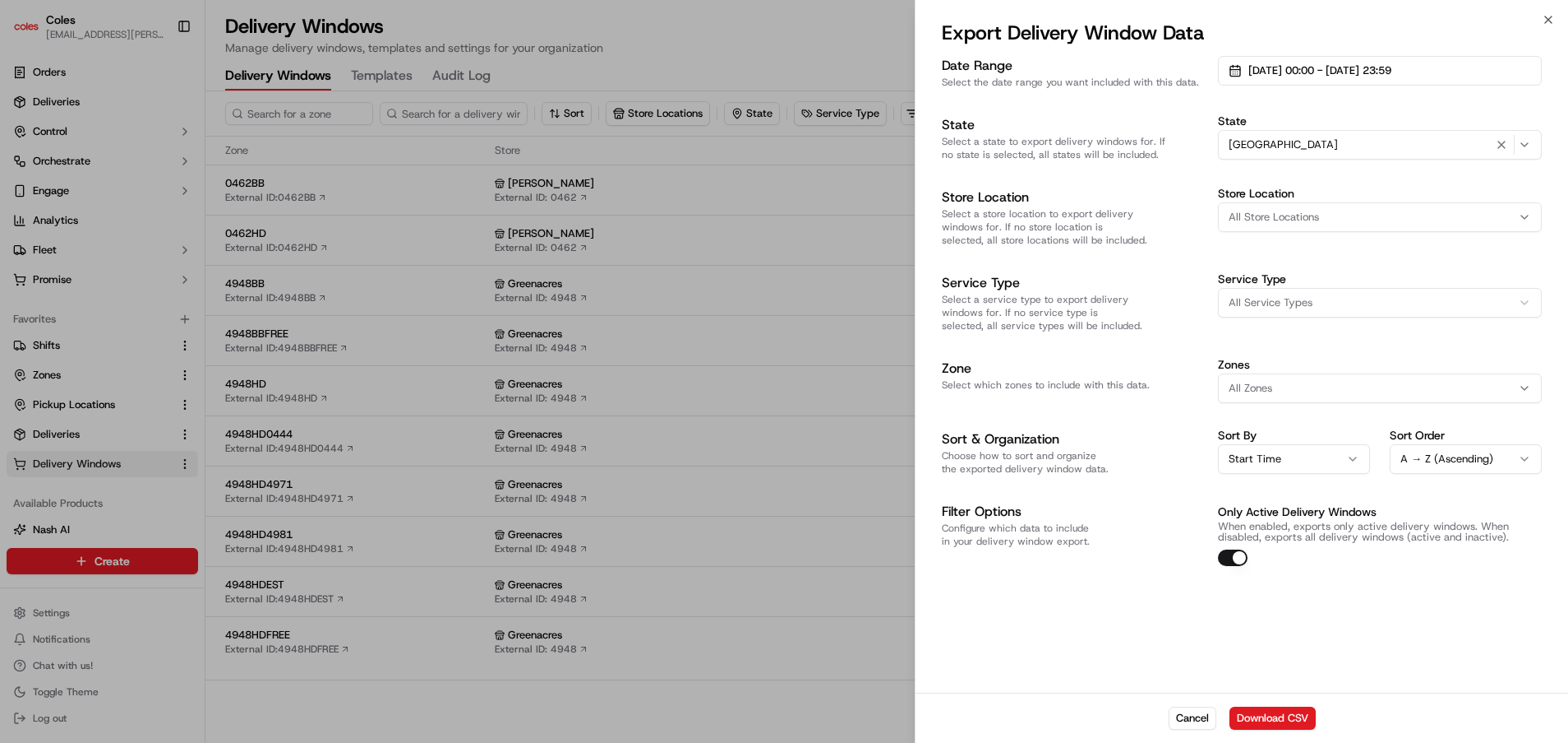
click at [1288, 224] on span "All Store Locations" at bounding box center [1274, 217] width 91 height 15
type input "462"
click at [1270, 284] on span "[PERSON_NAME] (0462)" at bounding box center [1346, 281] width 202 height 15
click at [1132, 582] on div at bounding box center [784, 371] width 1568 height 743
click at [1236, 66] on button "[DATE] 00:00 - [DATE] 23:59" at bounding box center [1380, 71] width 323 height 30
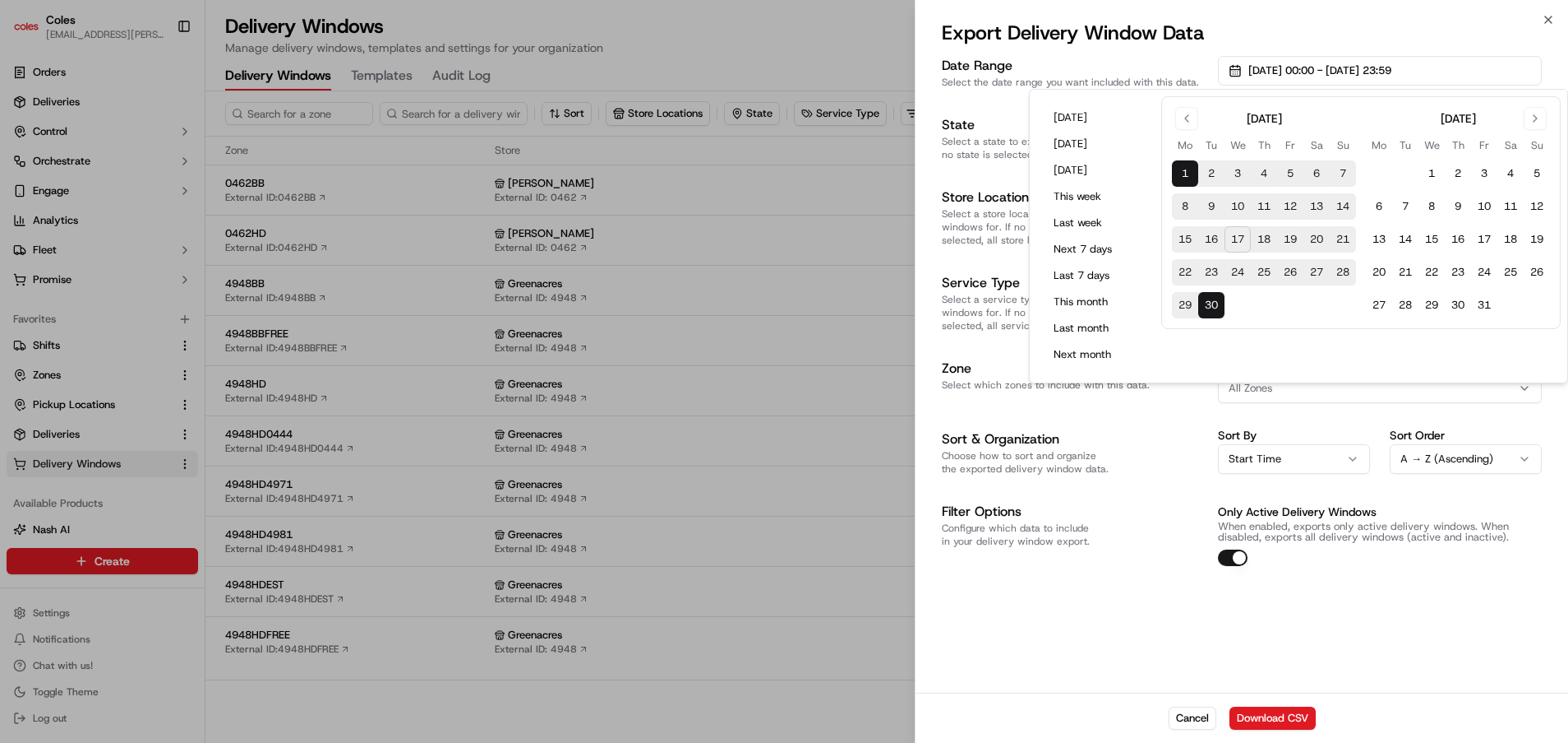
click at [1263, 230] on button "18" at bounding box center [1263, 239] width 27 height 27
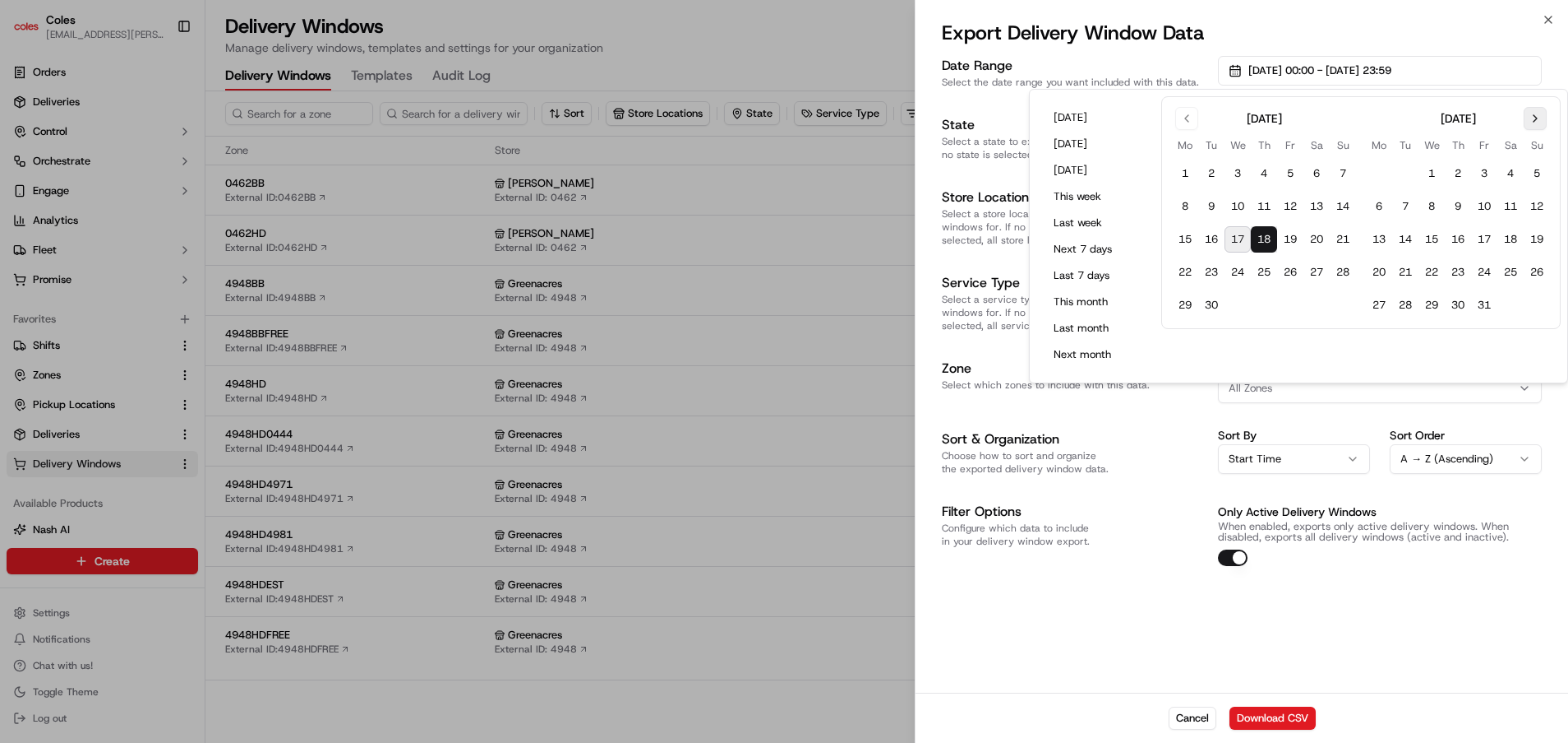
click at [1532, 113] on button "Go to next month" at bounding box center [1534, 117] width 23 height 23
click at [1541, 303] on button "30" at bounding box center [1536, 305] width 27 height 27
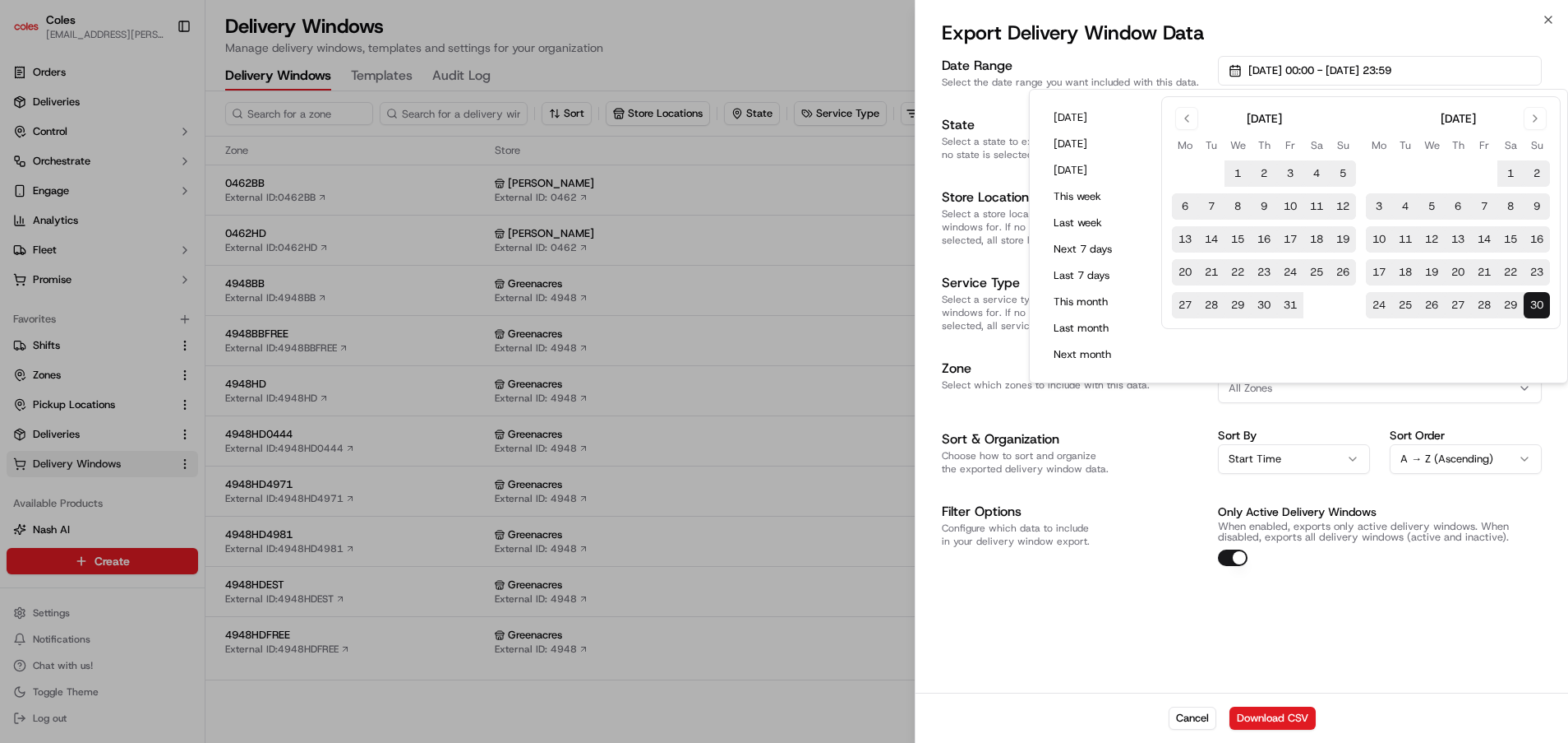
click at [1116, 595] on div "Date Range Select the date range you want included with this data. [DATE] 00:00…" at bounding box center [1242, 372] width 653 height 639
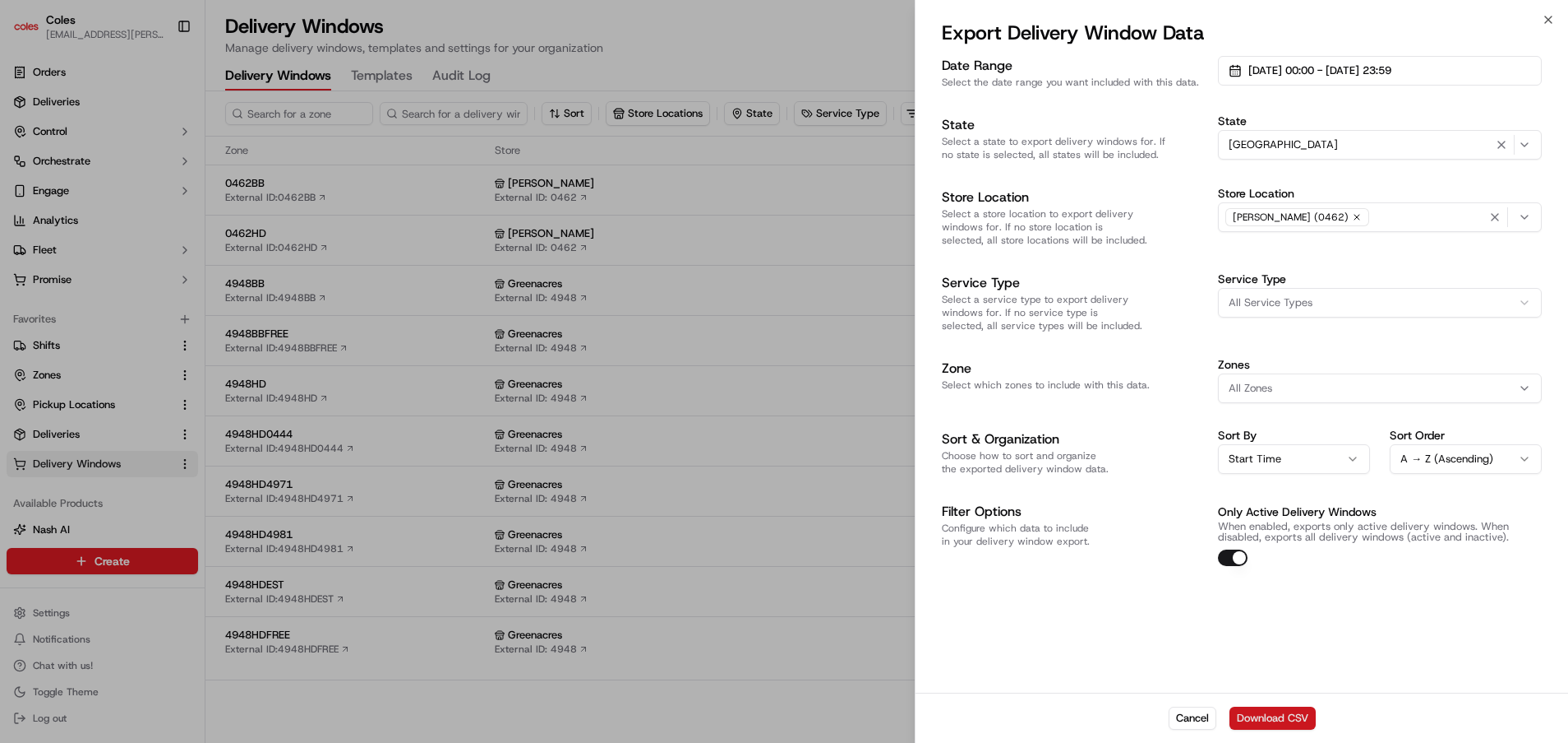
click at [1306, 713] on button "Download CSV" at bounding box center [1273, 717] width 87 height 23
